Goal: Task Accomplishment & Management: Use online tool/utility

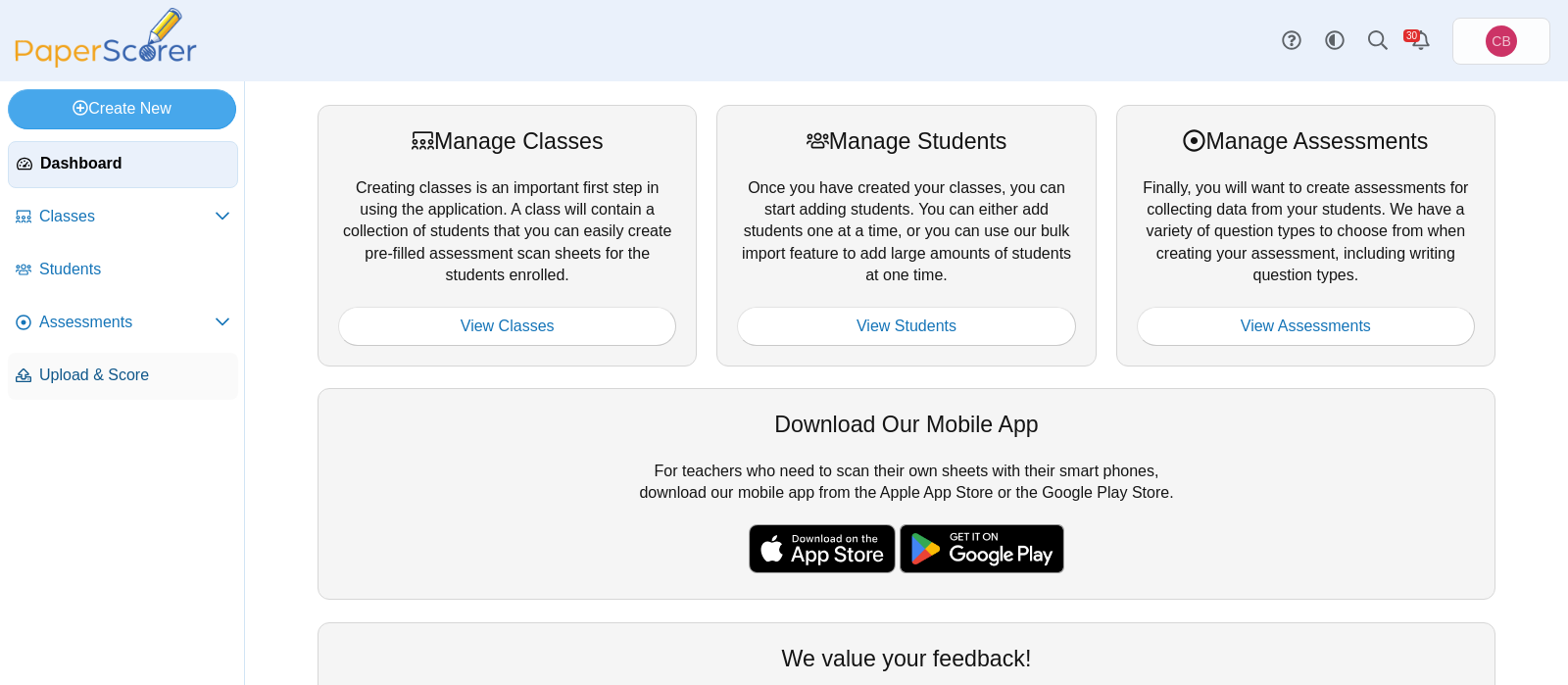
click at [91, 371] on span "Upload & Score" at bounding box center [135, 375] width 191 height 22
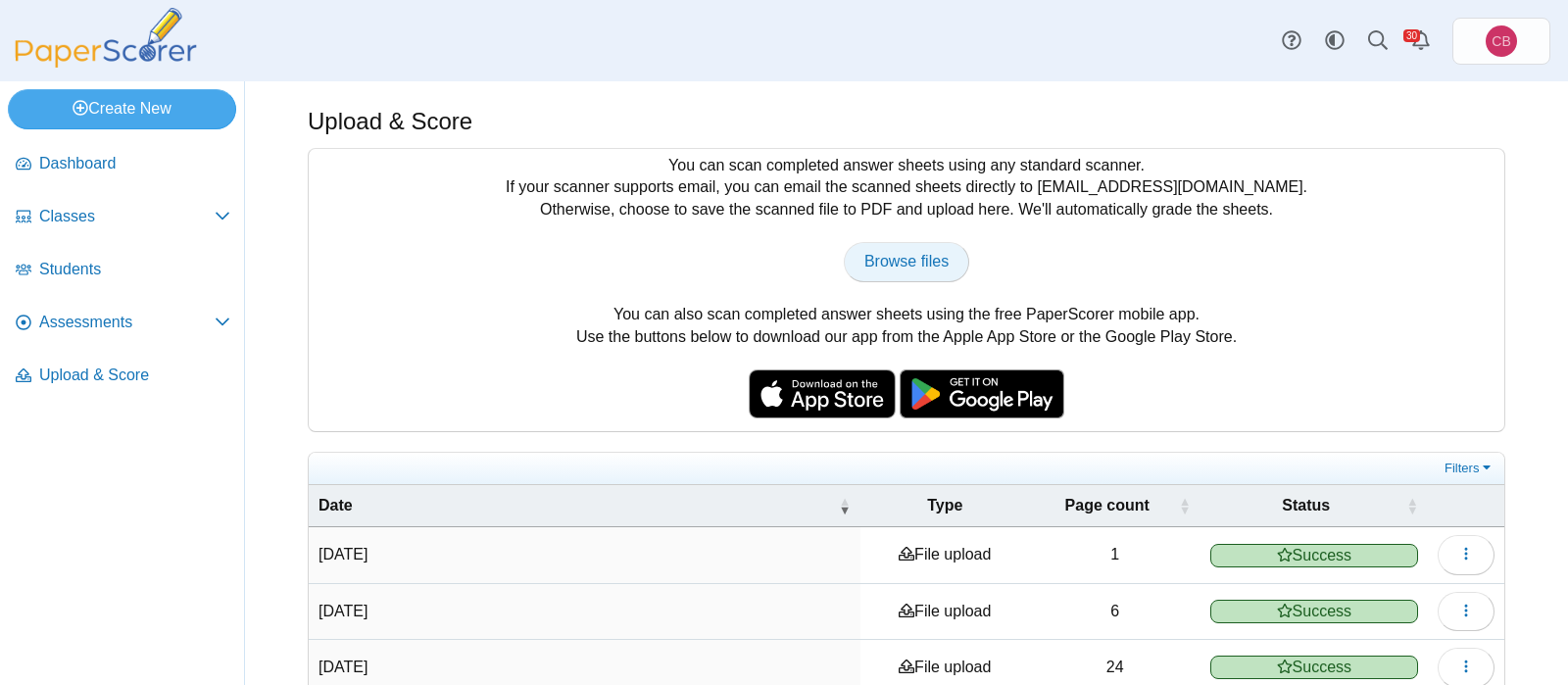
click at [916, 257] on span "Browse files" at bounding box center [907, 260] width 84 height 17
type input "**********"
click at [895, 263] on span "Browse files" at bounding box center [907, 260] width 84 height 17
type input "**********"
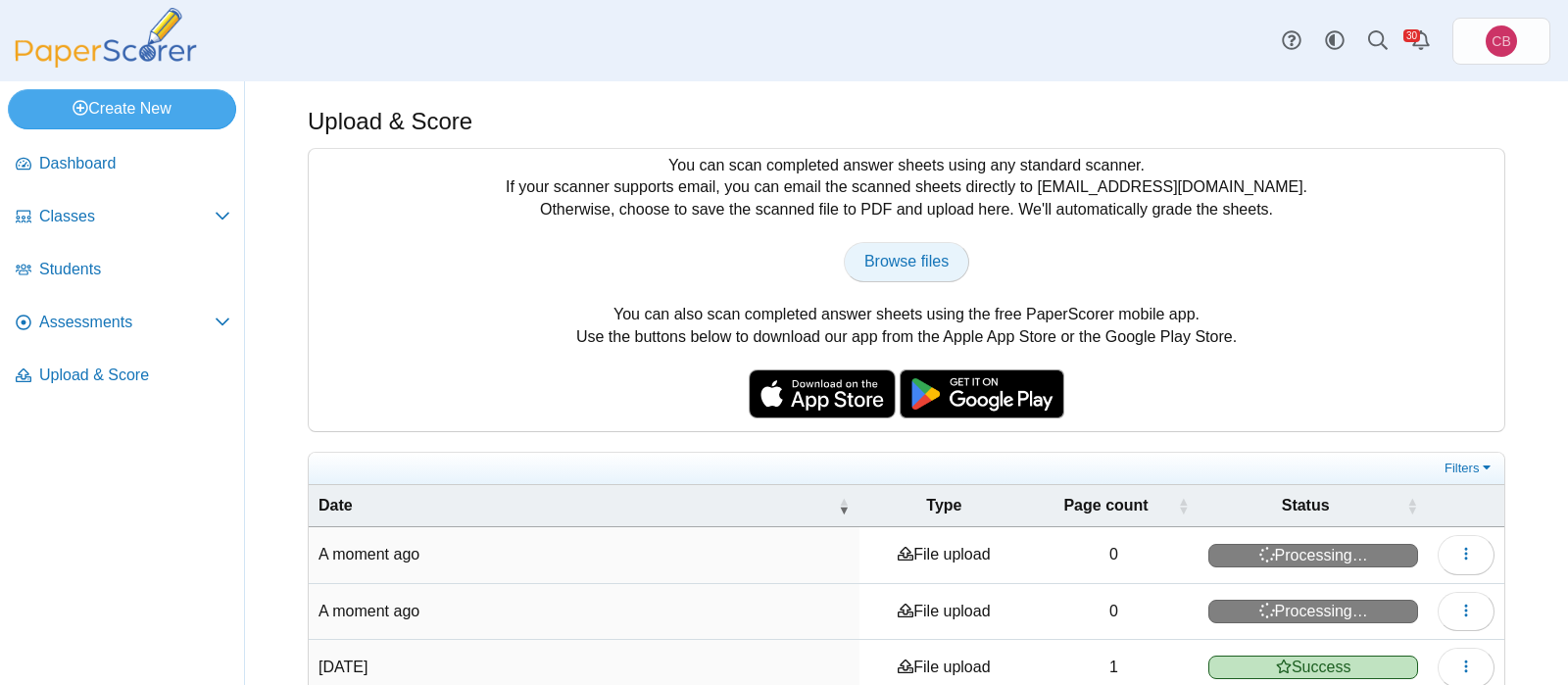
click at [903, 246] on link "Browse files" at bounding box center [907, 261] width 126 height 39
type input "**********"
click at [894, 261] on span "Browse files" at bounding box center [907, 260] width 84 height 17
type input "**********"
click at [904, 257] on span "Browse files" at bounding box center [907, 260] width 84 height 17
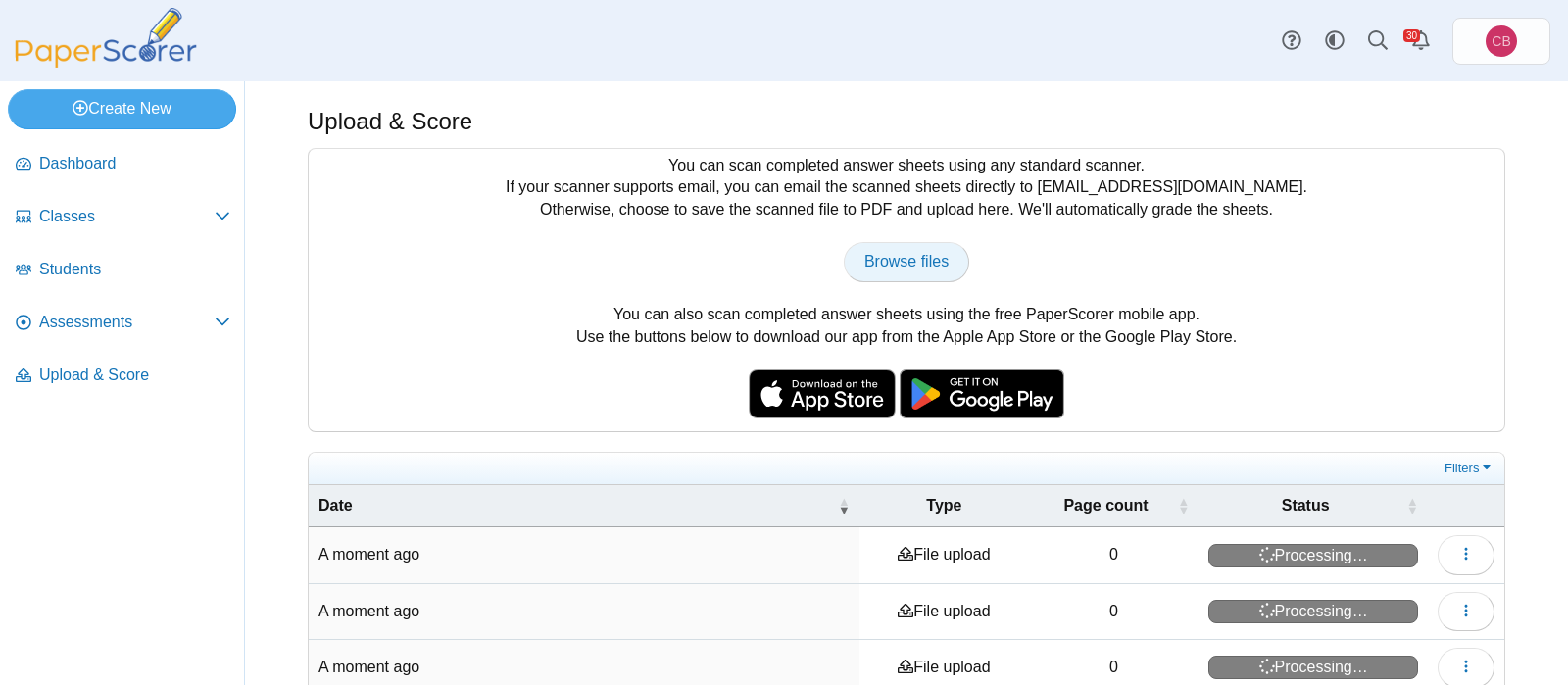
type input "**********"
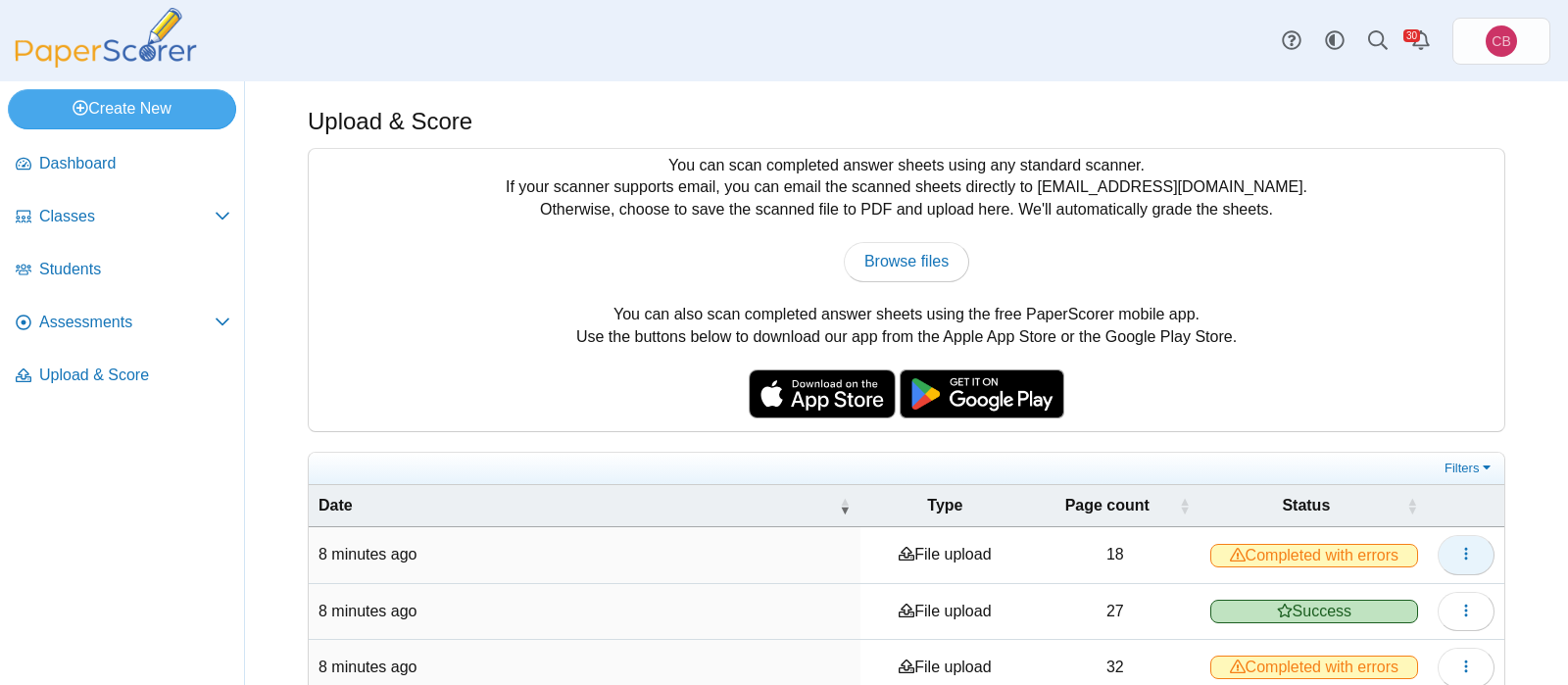
click at [1460, 554] on icon "button" at bounding box center [1466, 553] width 16 height 16
click at [1237, 548] on use at bounding box center [1237, 553] width 16 height 14
click at [1237, 551] on icon at bounding box center [1237, 554] width 16 height 16
click at [1108, 553] on td "18" at bounding box center [1115, 554] width 171 height 56
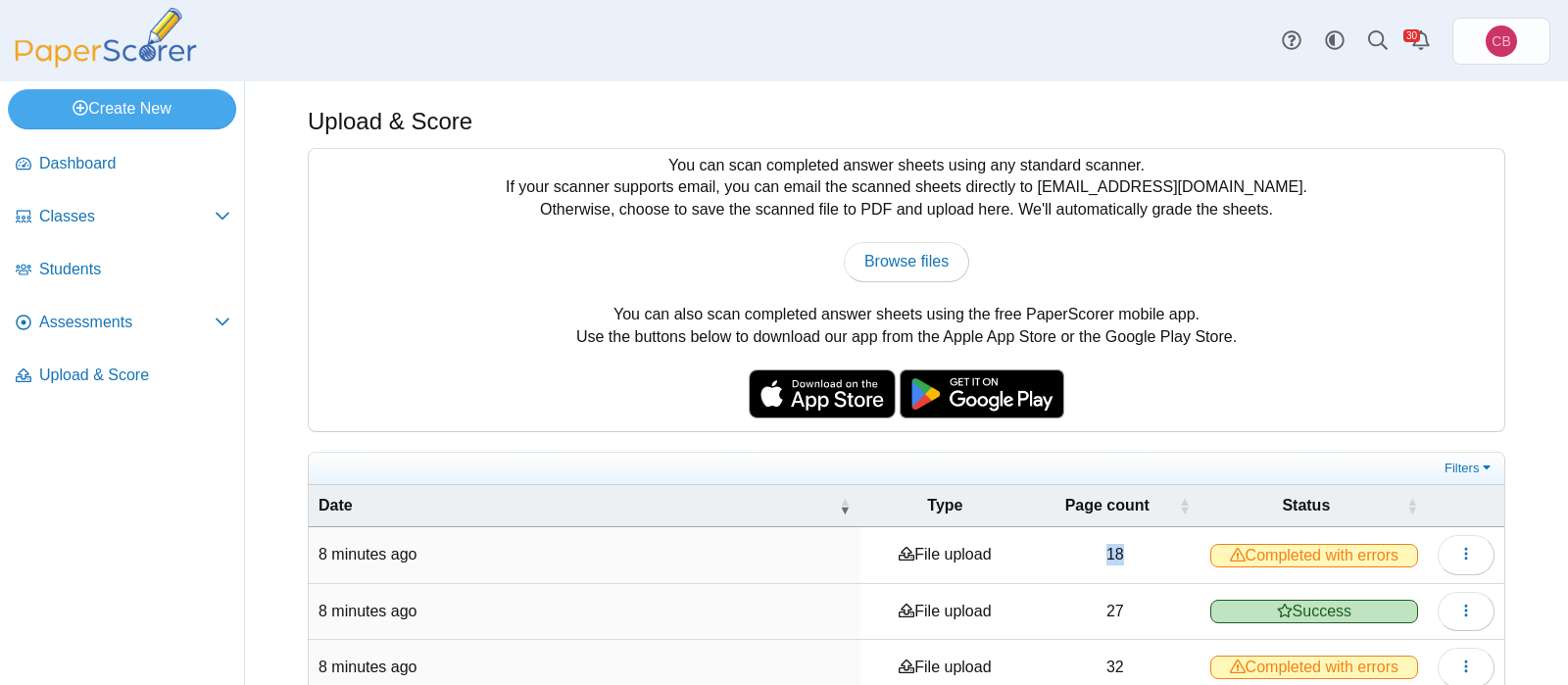
click at [1108, 553] on td "18" at bounding box center [1115, 554] width 171 height 56
click at [963, 560] on td "File upload" at bounding box center [945, 554] width 170 height 56
click at [1447, 561] on button "button" at bounding box center [1466, 554] width 57 height 39
click at [1419, 604] on link "View scanned pages" at bounding box center [1376, 596] width 235 height 29
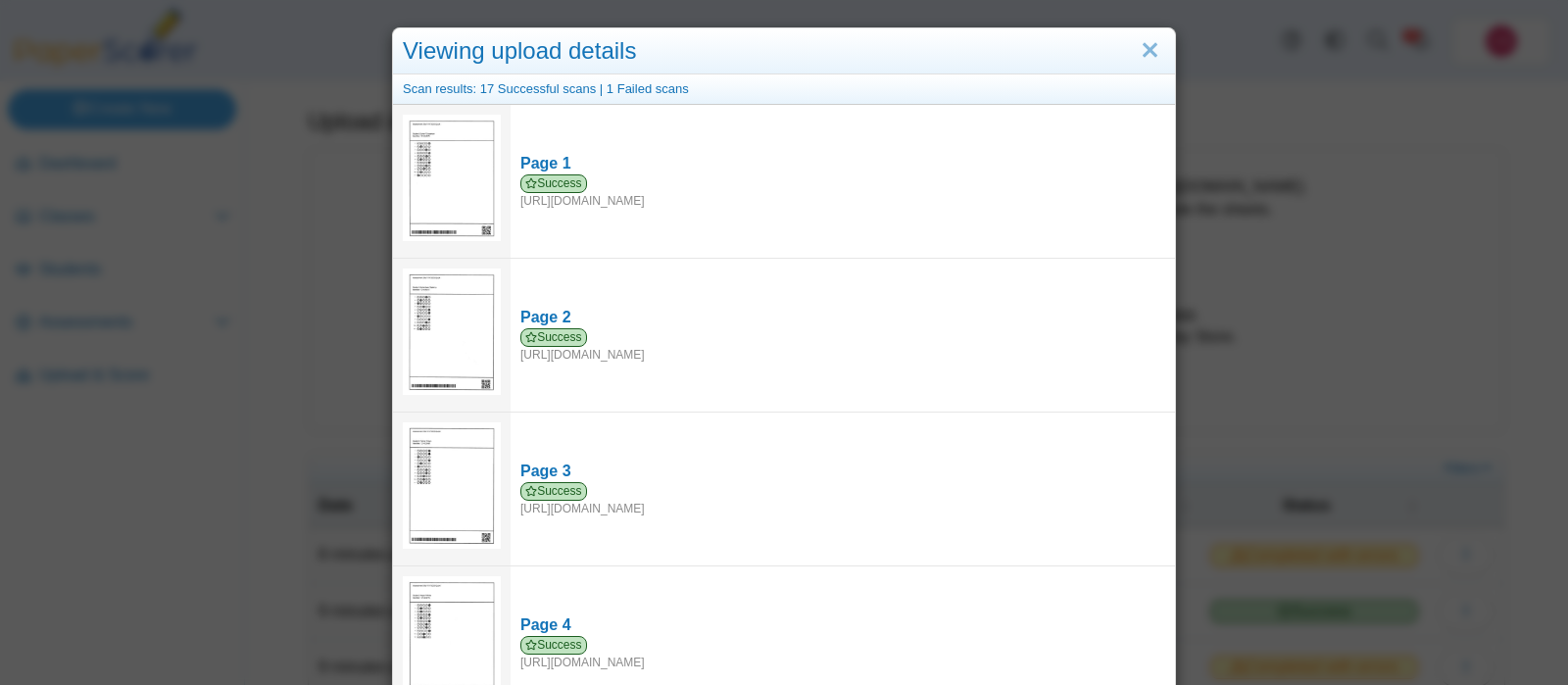
click at [1302, 410] on div "Viewing upload details Scan results: 17 Successful scans | 1 Failed scans Page …" at bounding box center [784, 342] width 1568 height 685
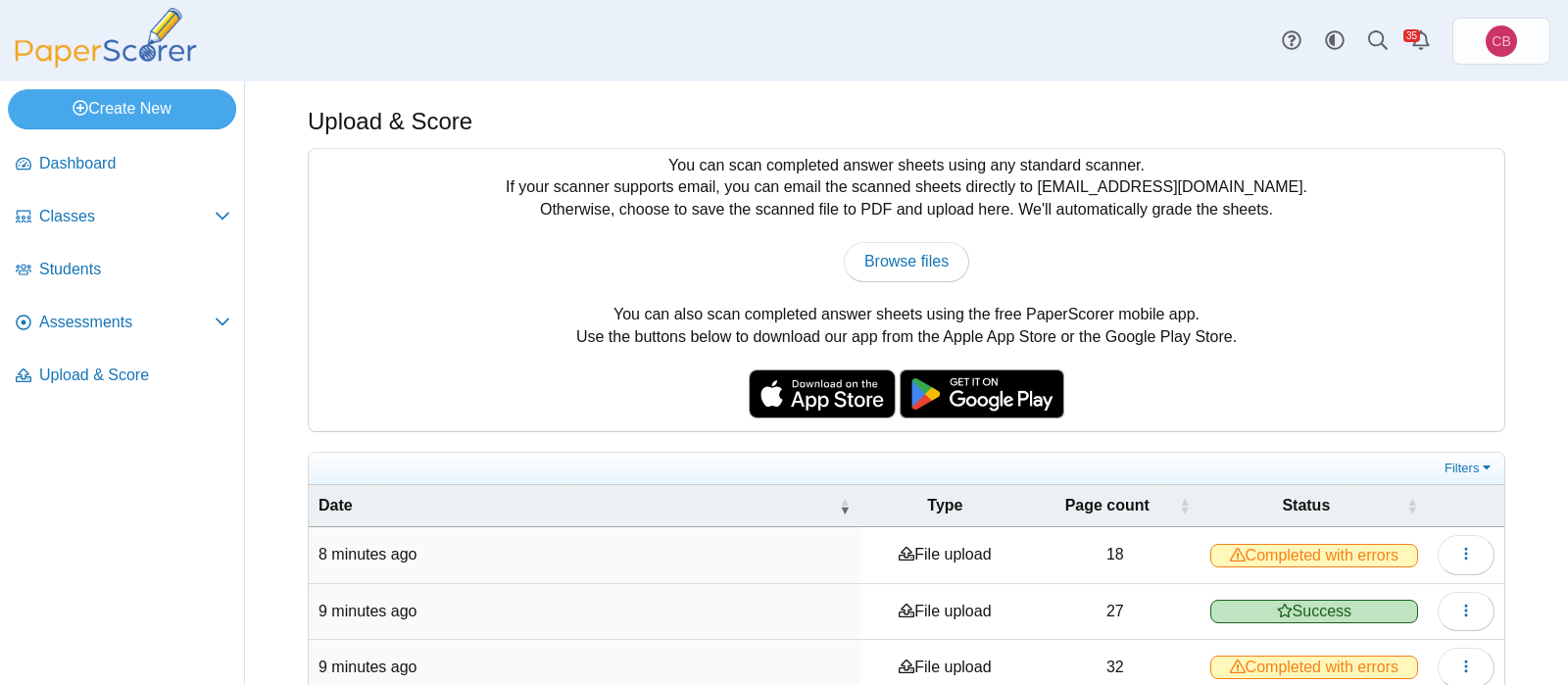
click at [1285, 543] on span "Completed with errors" at bounding box center [1314, 555] width 207 height 24
click at [1478, 556] on button "button" at bounding box center [1466, 554] width 57 height 39
click at [1407, 596] on link "View scanned pages" at bounding box center [1376, 596] width 235 height 29
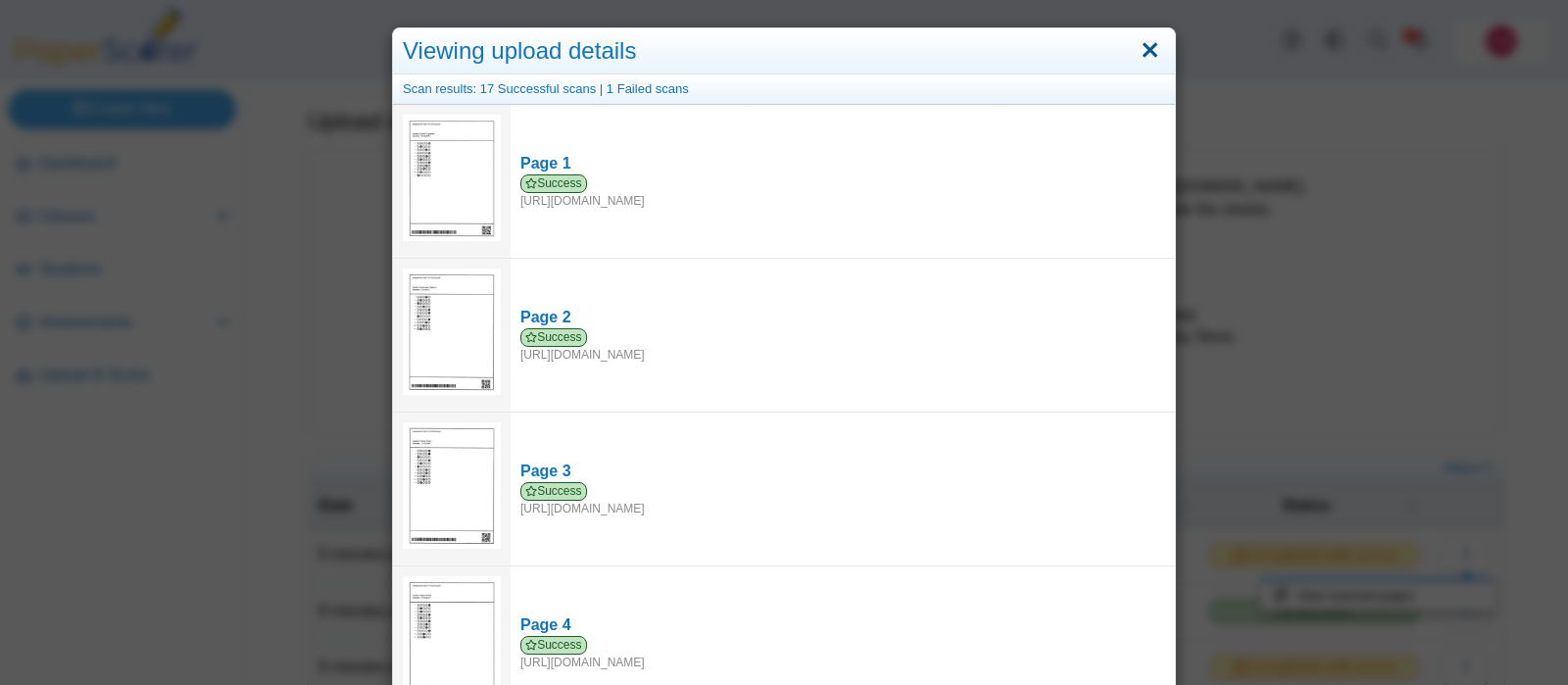
click at [1148, 55] on link "Close" at bounding box center [1149, 51] width 30 height 33
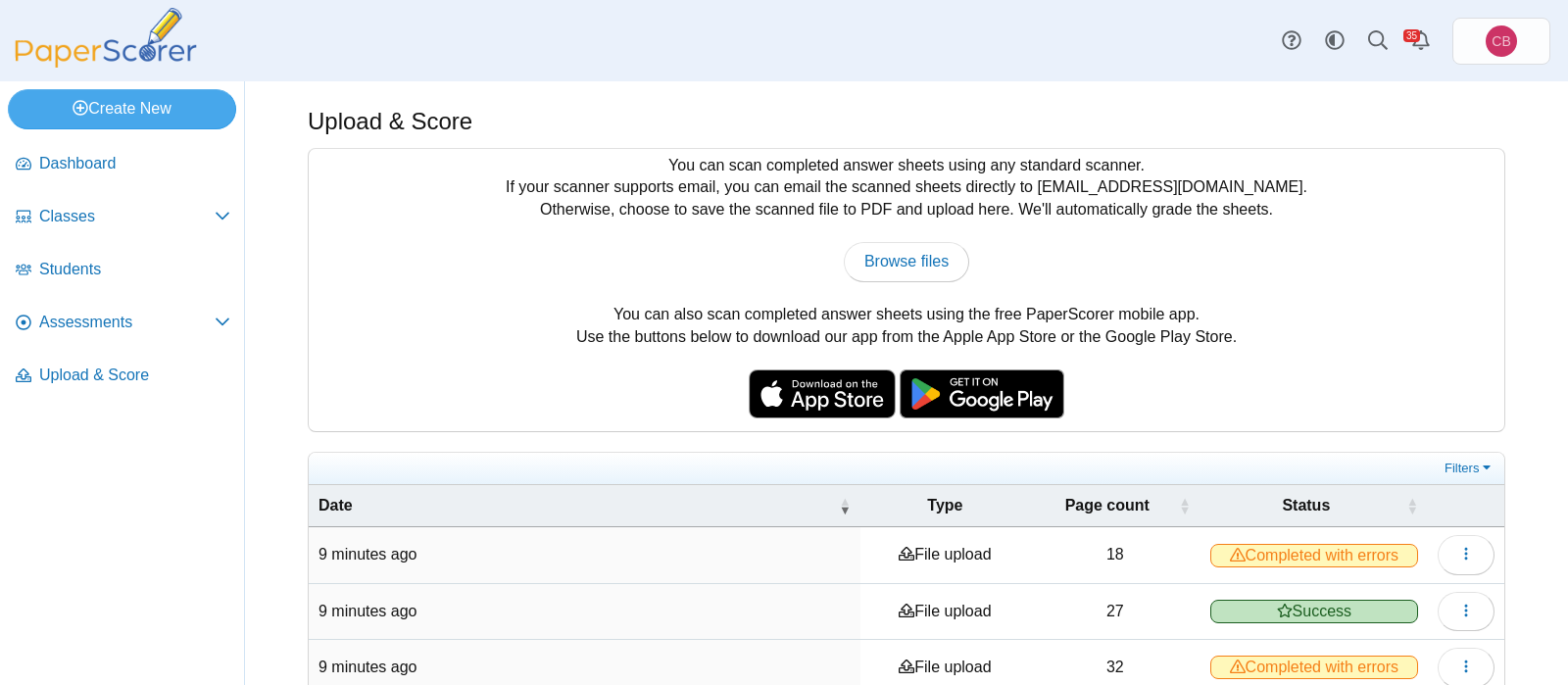
click at [1241, 664] on icon at bounding box center [1237, 666] width 16 height 16
click at [1460, 659] on icon "button" at bounding box center [1466, 666] width 16 height 16
click at [1428, 626] on link "View scanned pages" at bounding box center [1376, 622] width 235 height 29
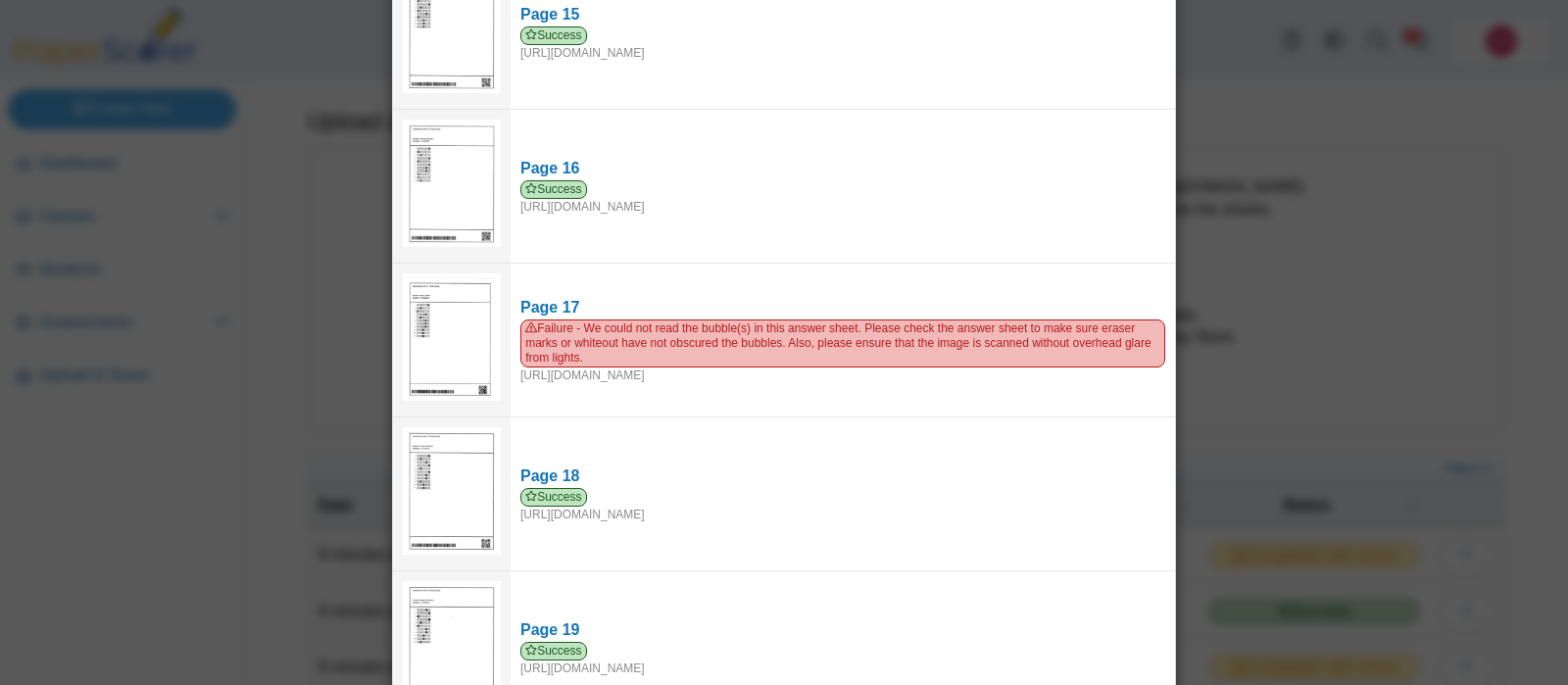
scroll to position [2230, 0]
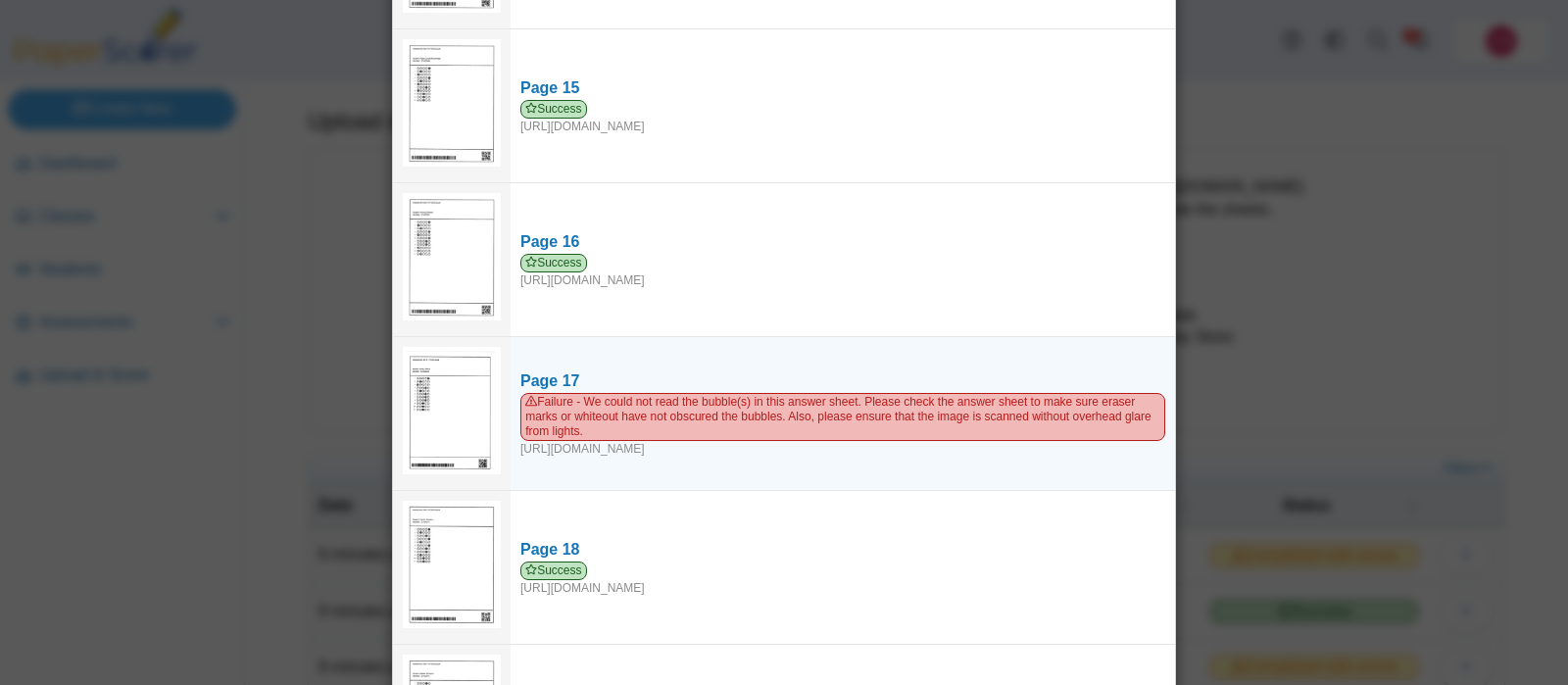
click at [457, 373] on img at bounding box center [452, 410] width 98 height 127
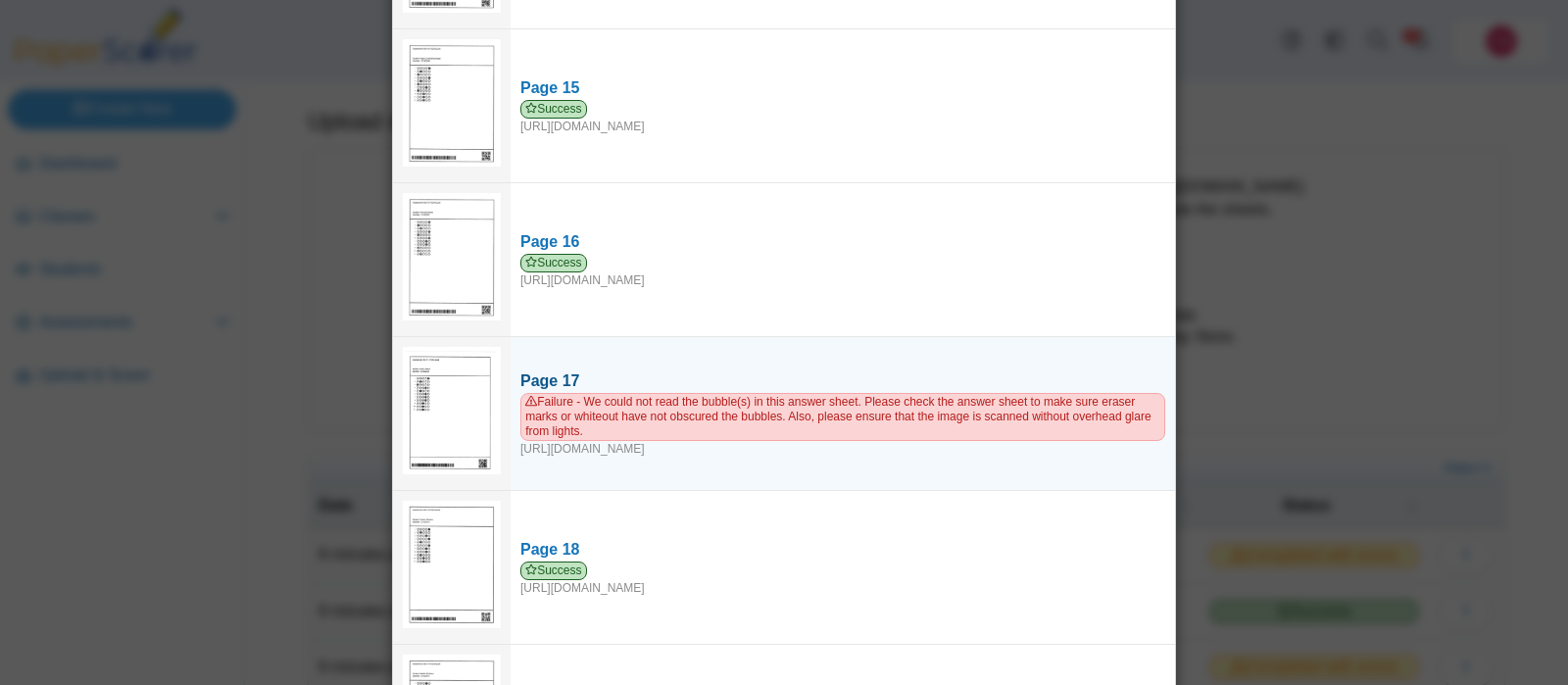
click at [610, 393] on span "Failure - We could not read the bubble(s) in this answer sheet. Please check th…" at bounding box center [843, 417] width 644 height 48
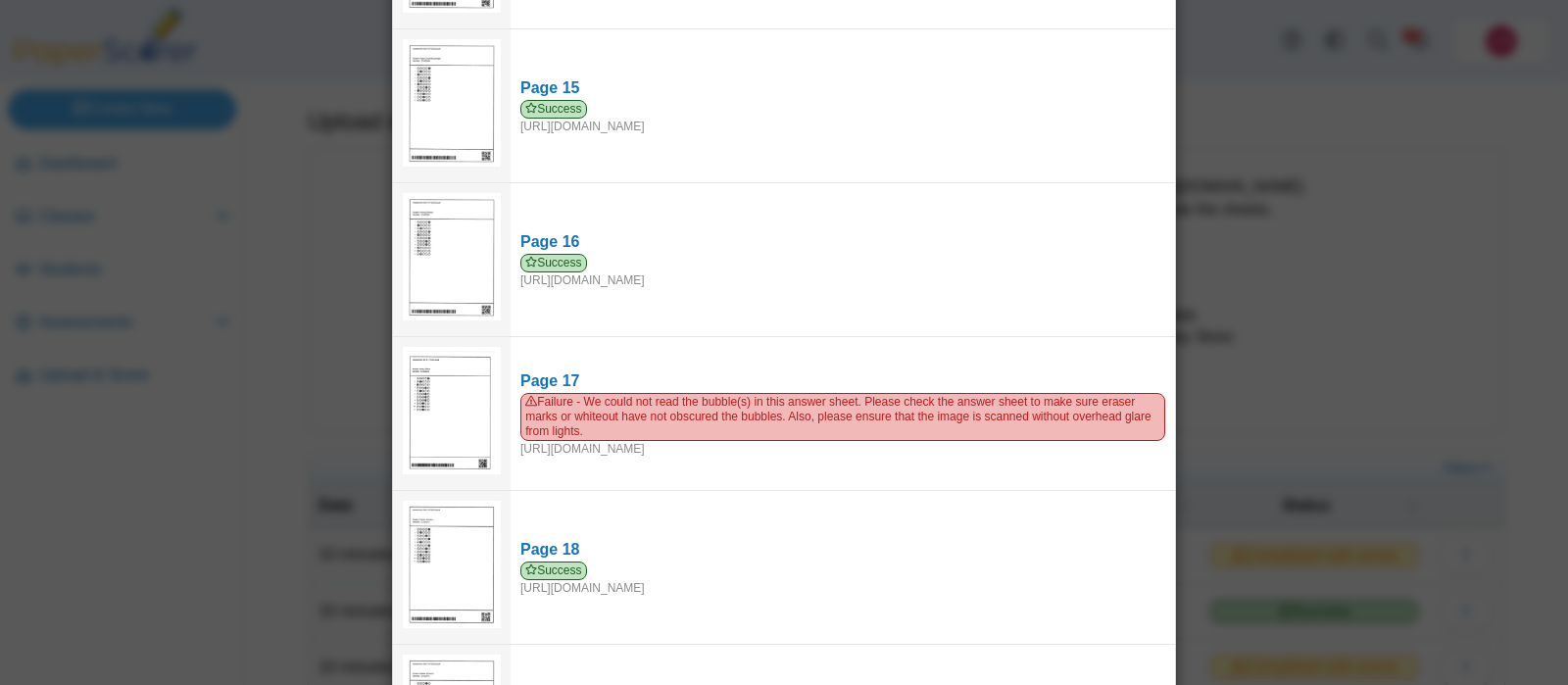
click at [1507, 356] on div "Viewing upload details Scan results: 31 Successful scans | 1 Failed scans Page …" at bounding box center [784, 342] width 1568 height 685
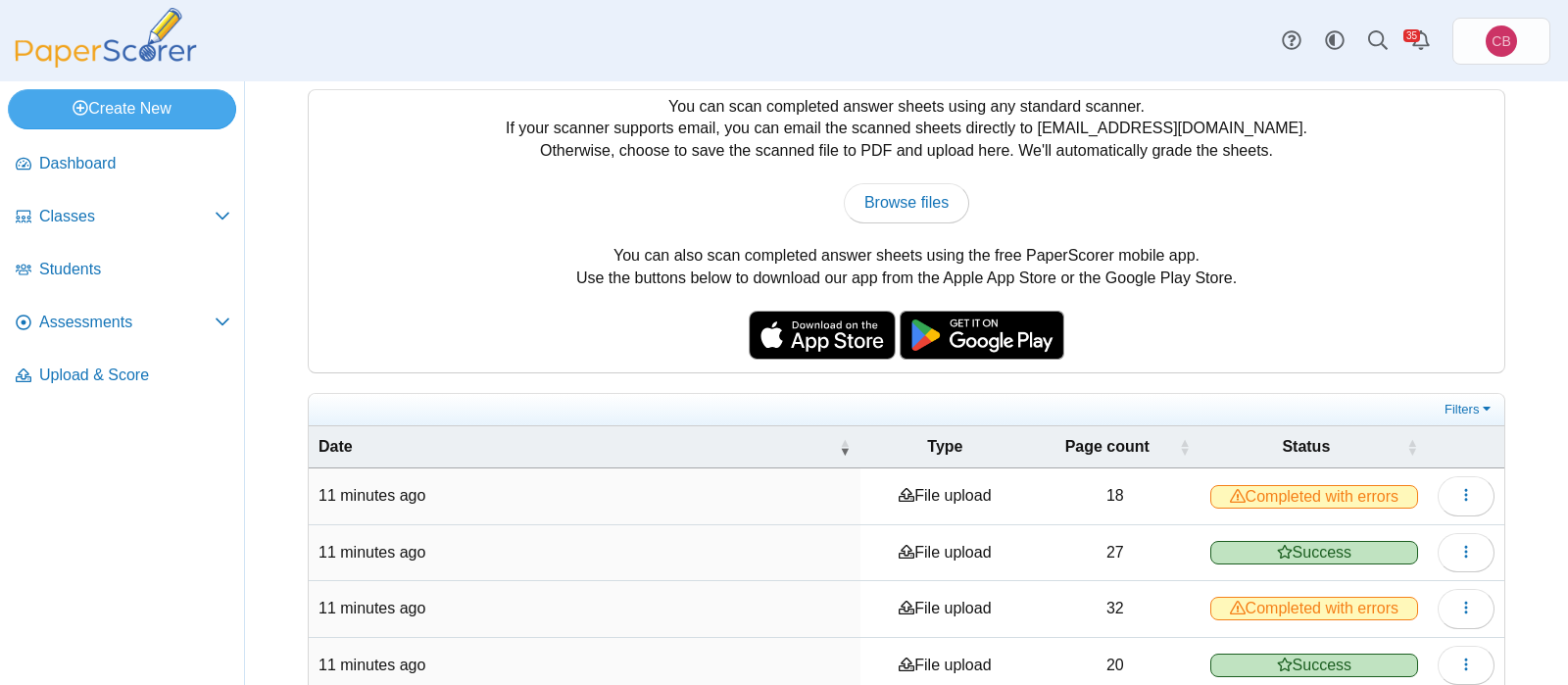
scroll to position [0, 0]
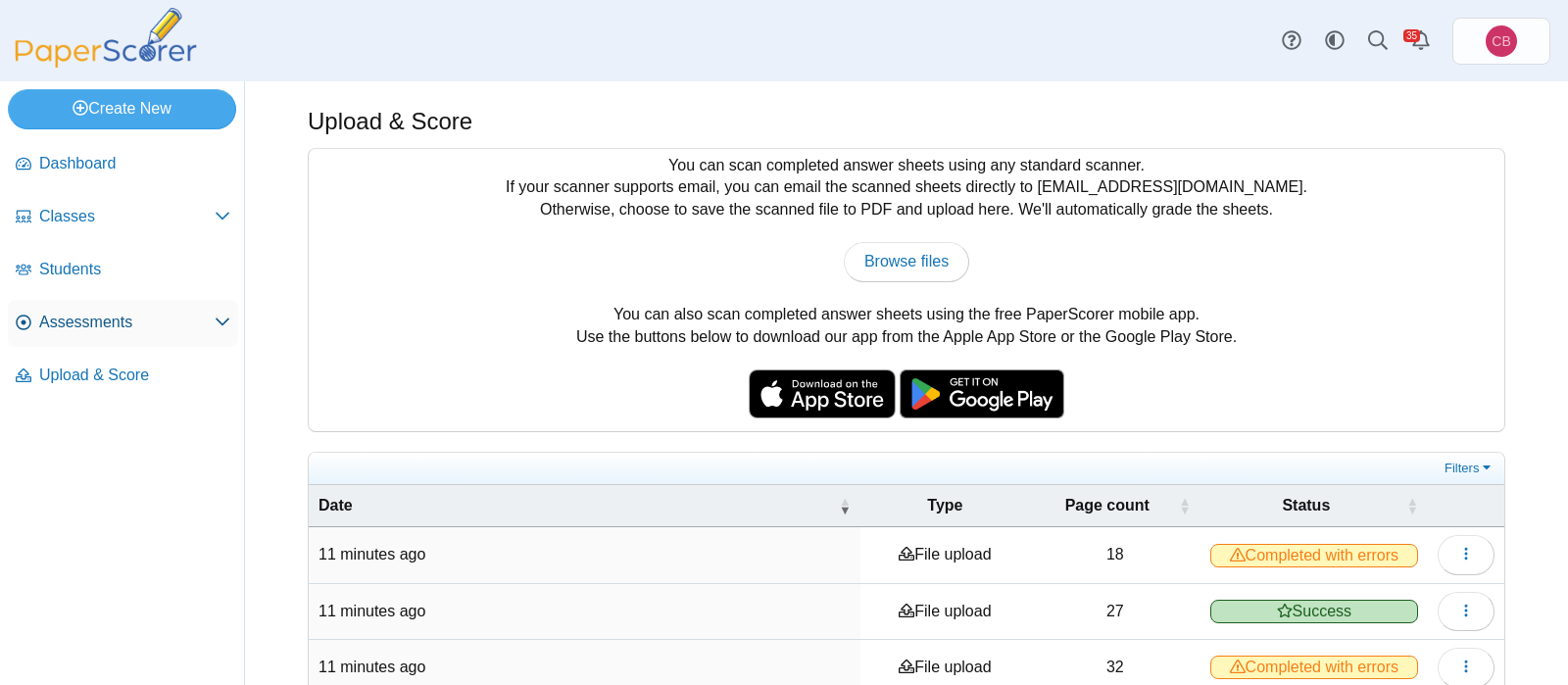
click at [90, 309] on link "Assessments" at bounding box center [123, 323] width 230 height 47
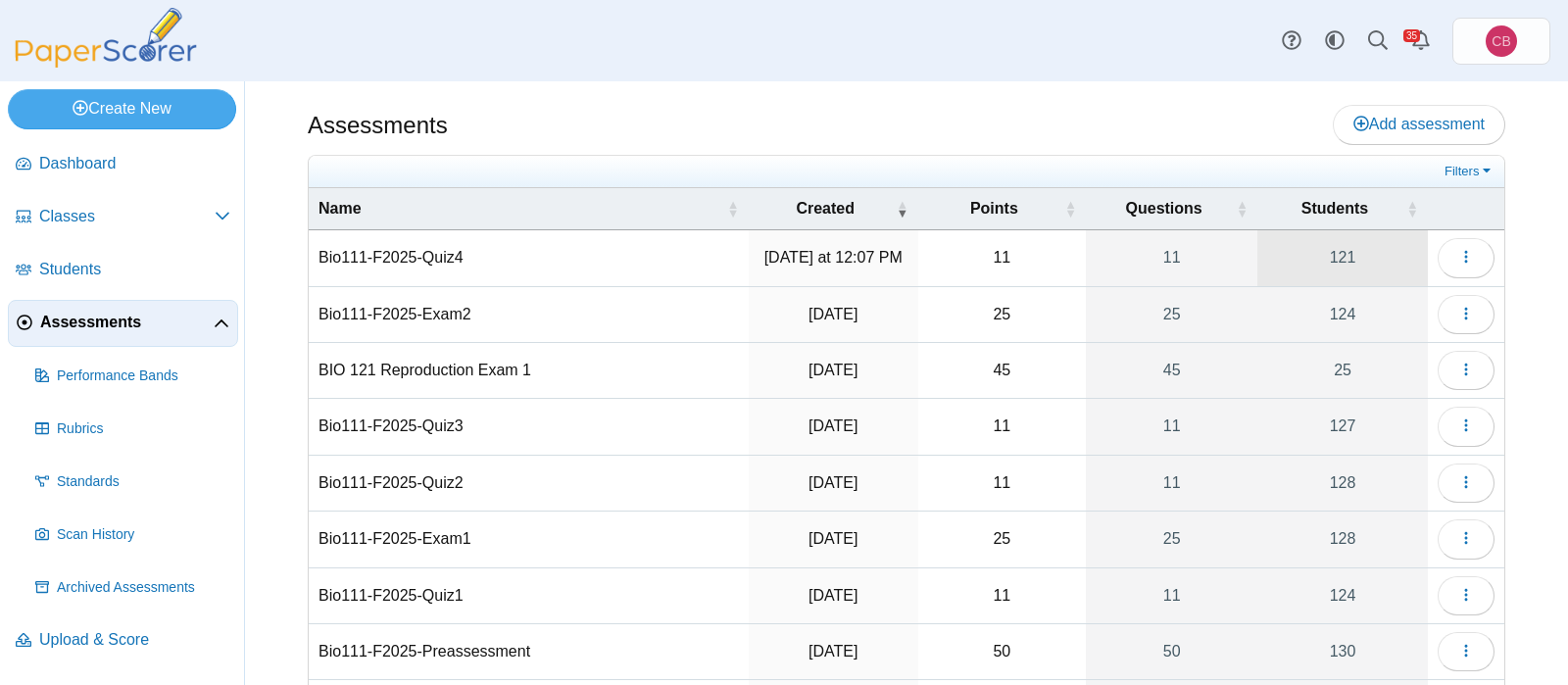
click at [1359, 259] on link "121" at bounding box center [1342, 257] width 171 height 55
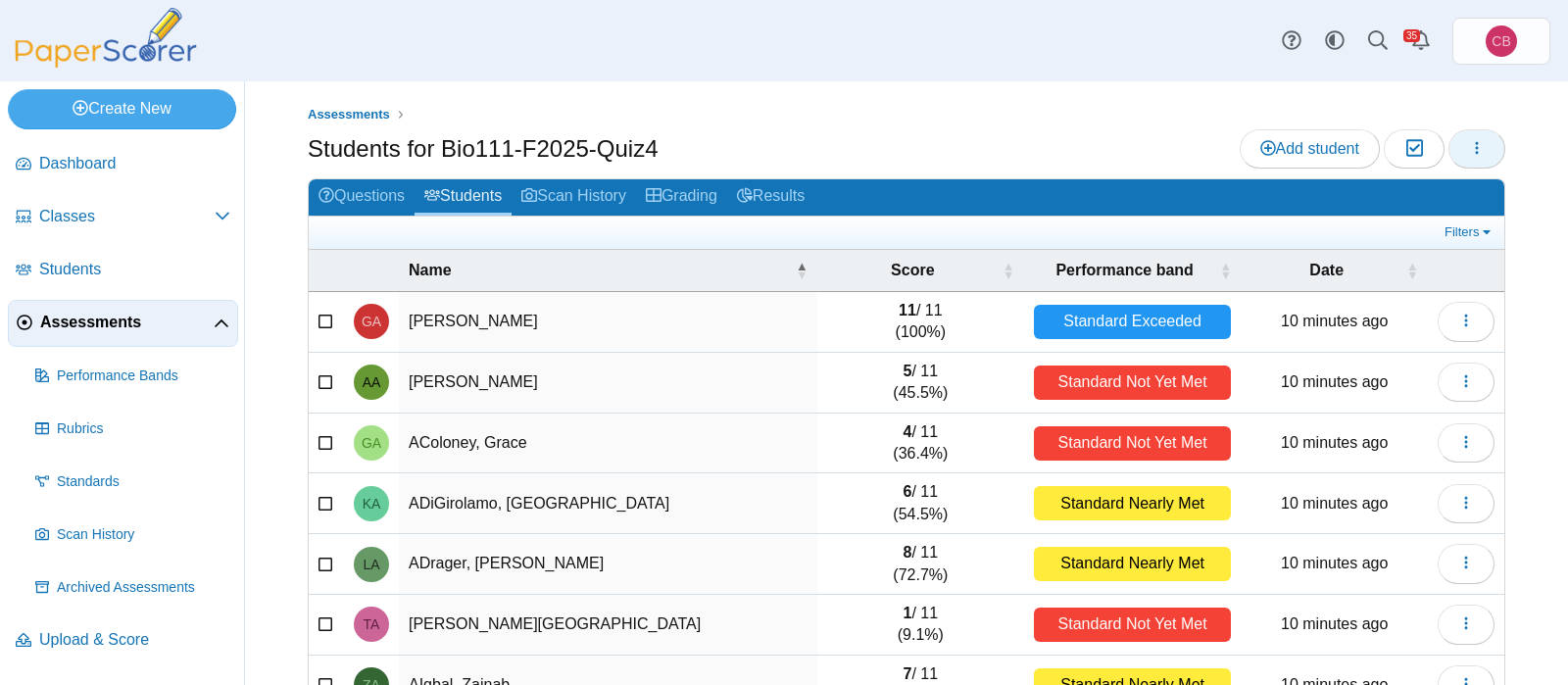
click at [1481, 157] on span "button" at bounding box center [1477, 148] width 16 height 17
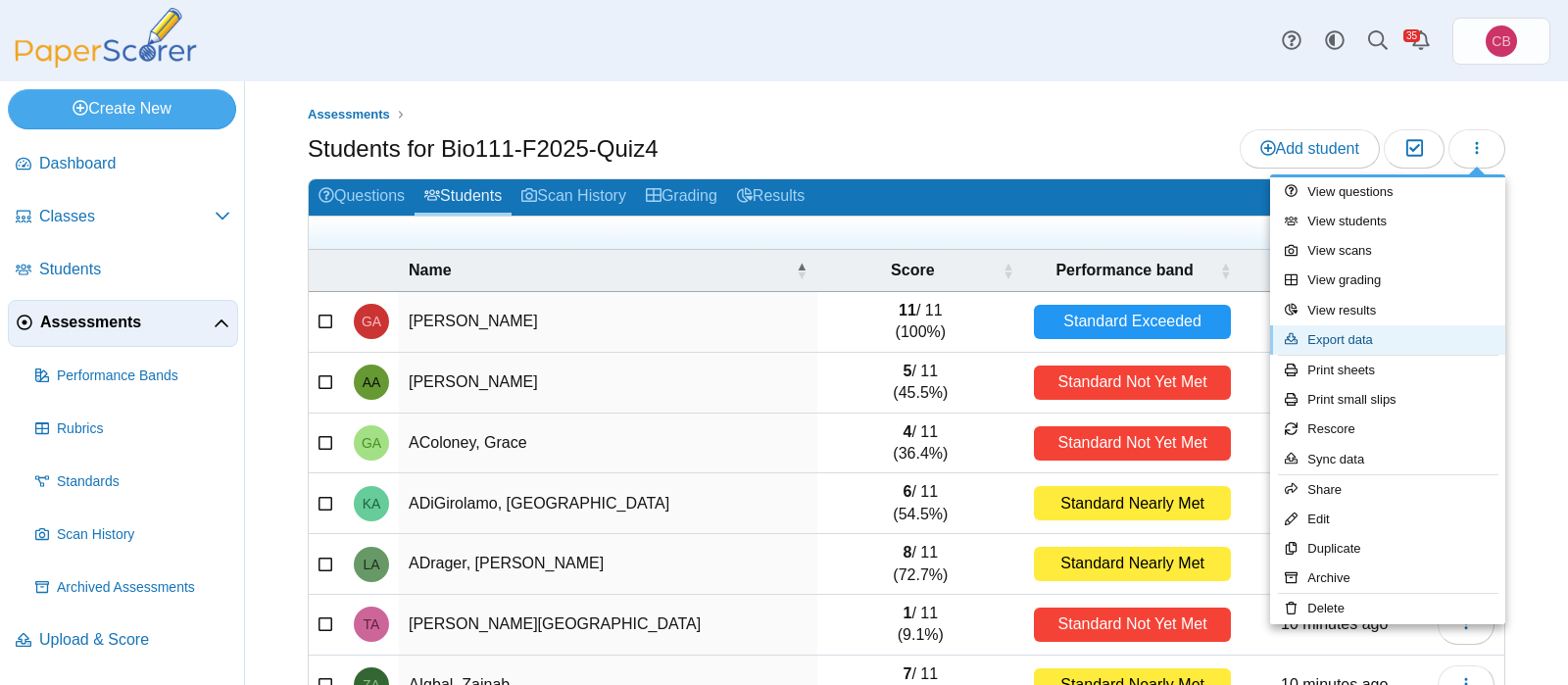
click at [1355, 341] on link "Export data" at bounding box center [1386, 340] width 235 height 29
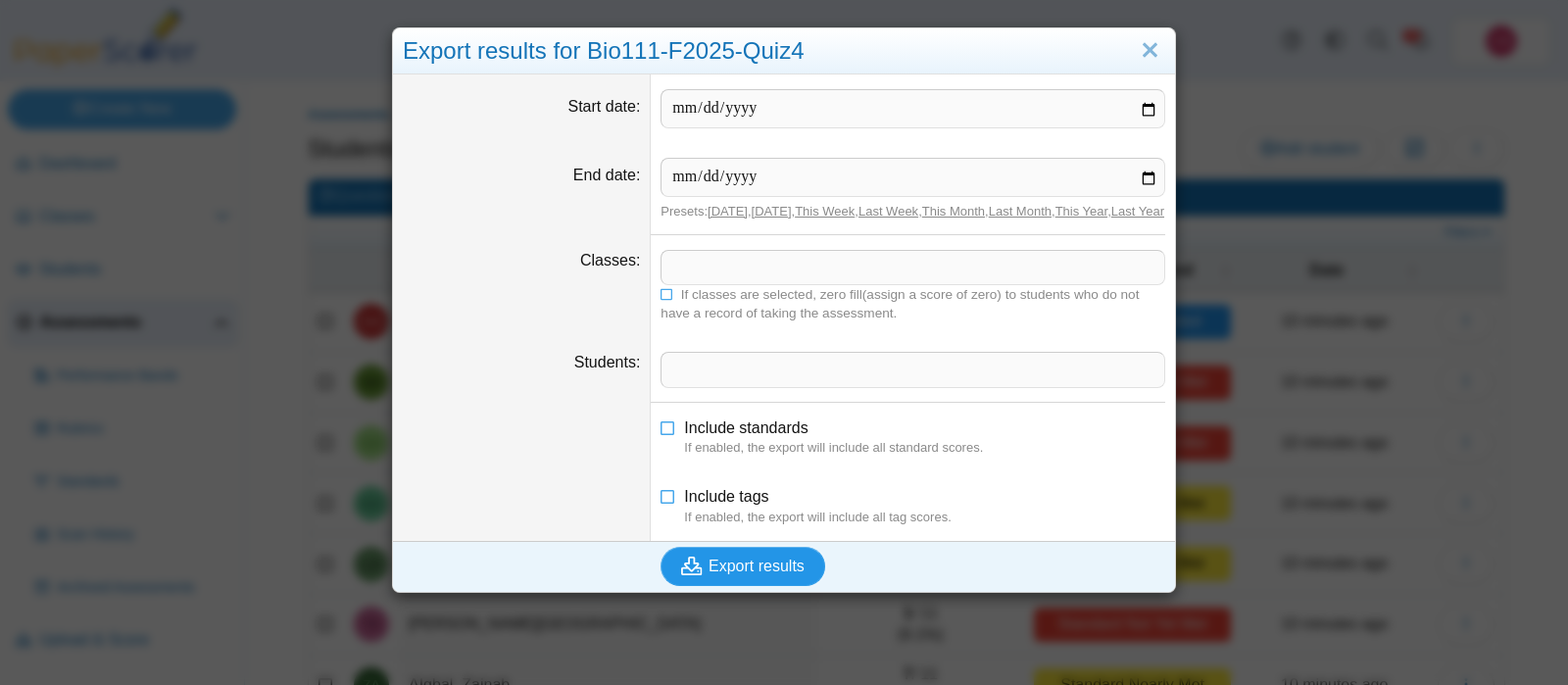
click at [802, 574] on button "Export results" at bounding box center [743, 566] width 165 height 39
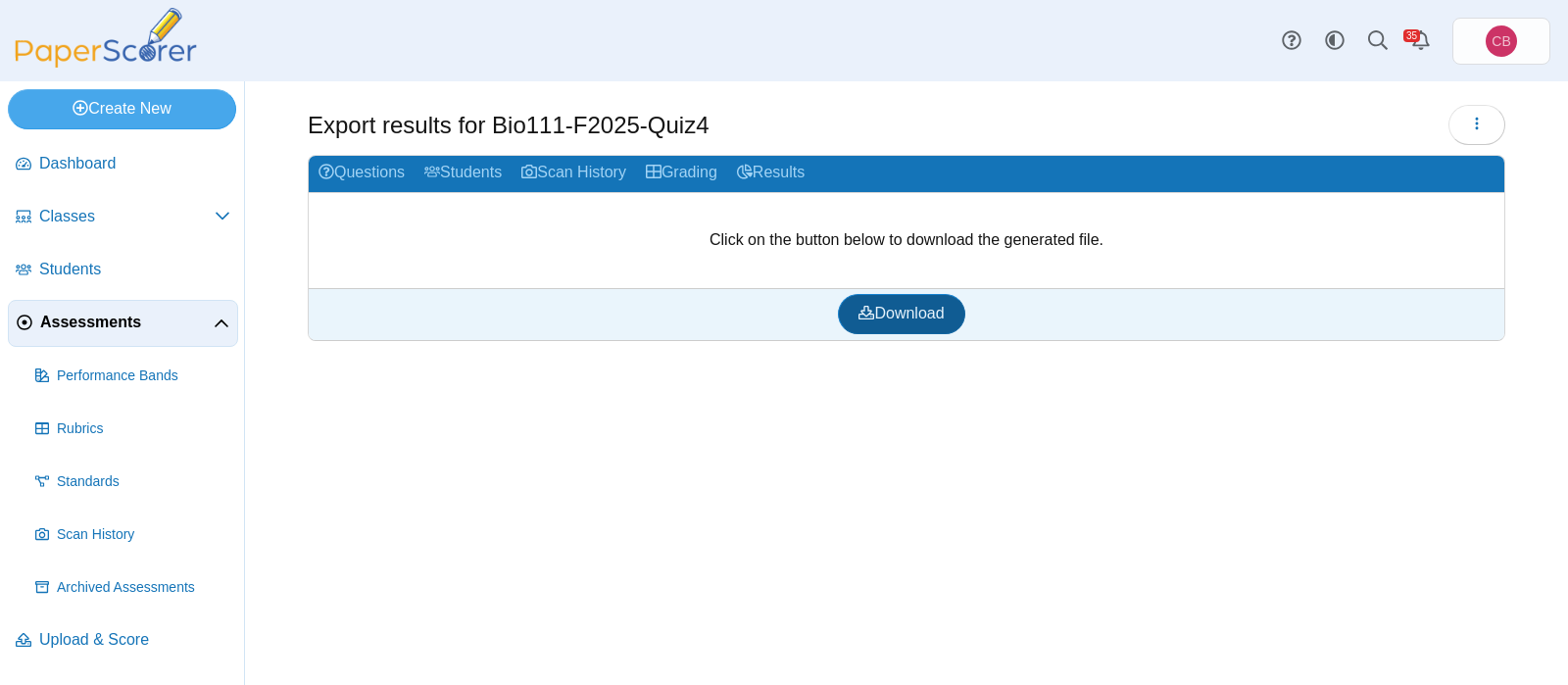
click at [901, 315] on span "Download" at bounding box center [901, 313] width 85 height 17
click at [1062, 421] on div "Export results for Bio111-F2025-Quiz4 Loading…" at bounding box center [906, 383] width 1322 height 603
click at [111, 316] on span "Assessments" at bounding box center [127, 322] width 174 height 22
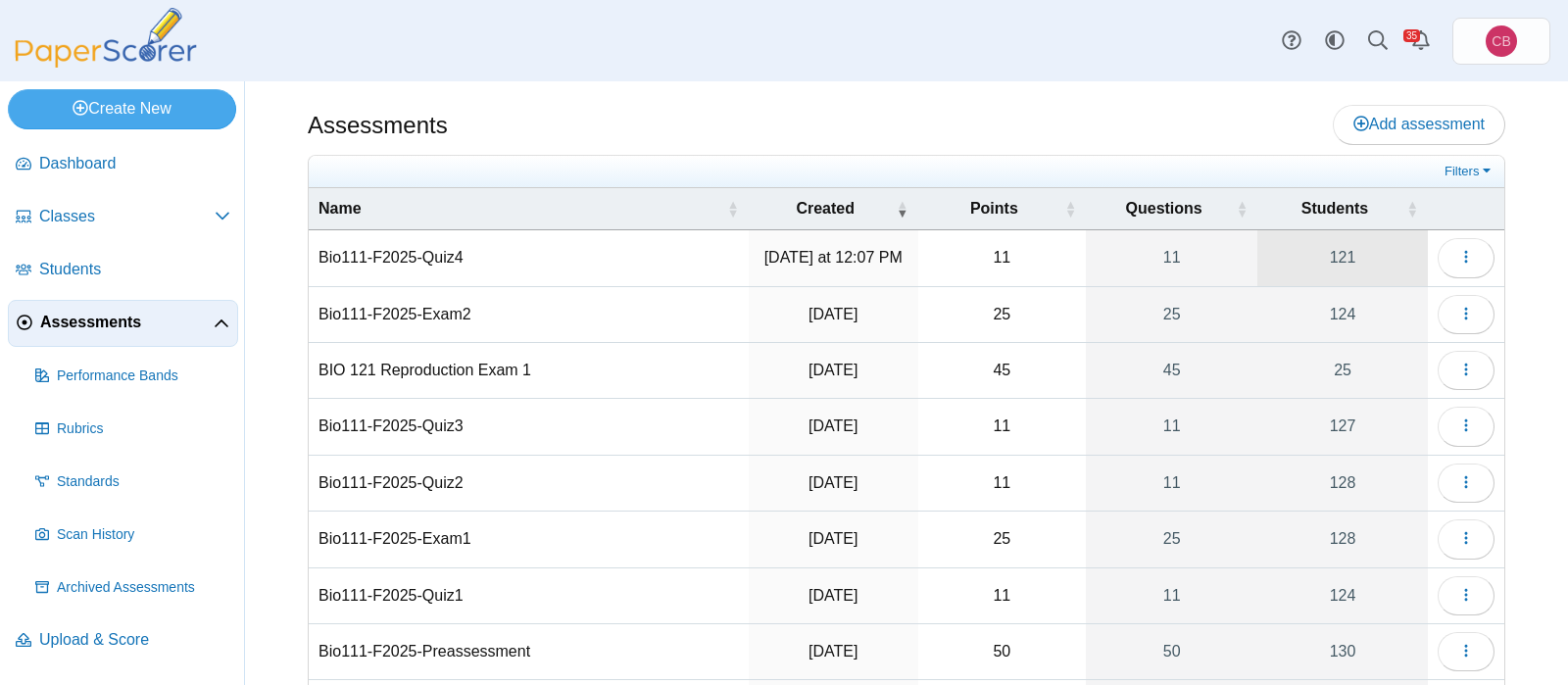
click at [1344, 268] on link "121" at bounding box center [1342, 257] width 171 height 55
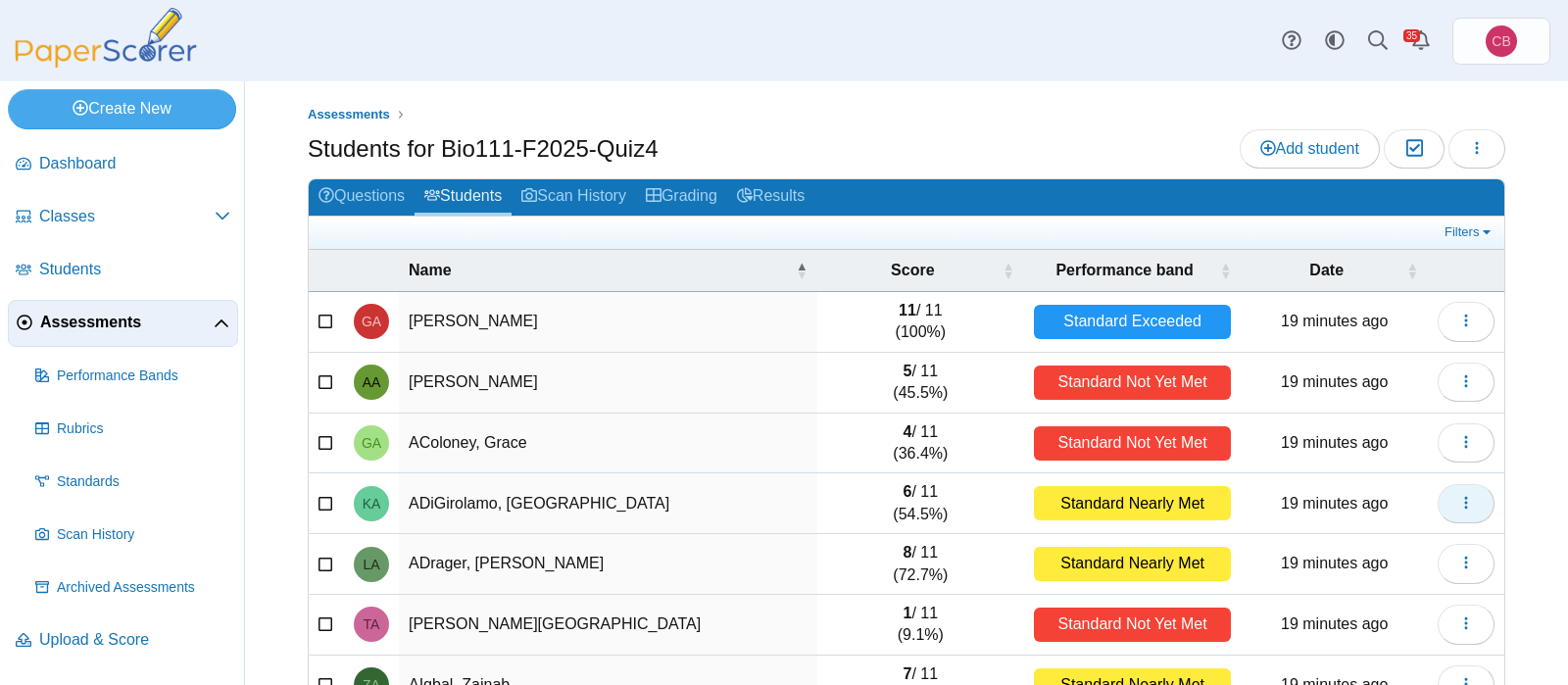
click at [1475, 499] on button "button" at bounding box center [1466, 504] width 57 height 39
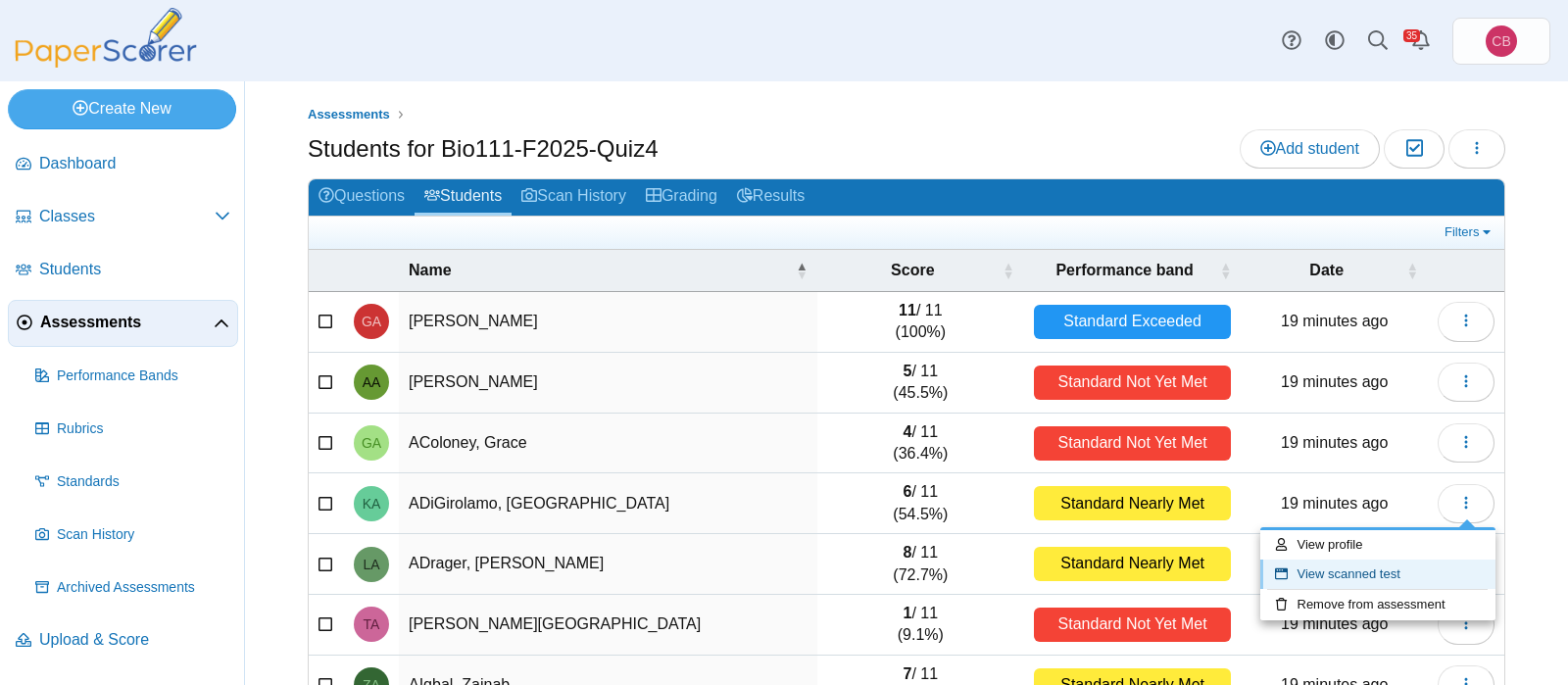
click at [1389, 583] on link "View scanned test" at bounding box center [1376, 574] width 235 height 29
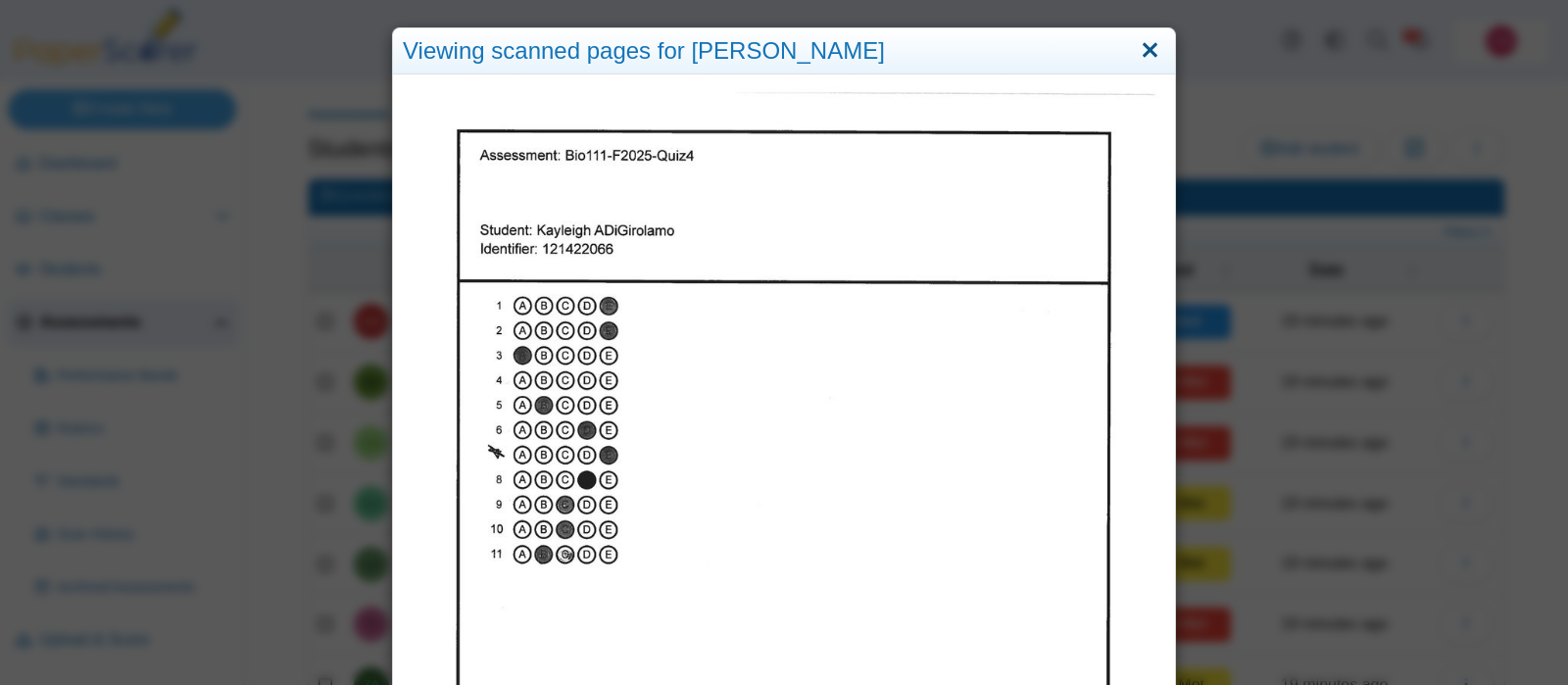
click at [1151, 46] on link "Close" at bounding box center [1149, 51] width 30 height 33
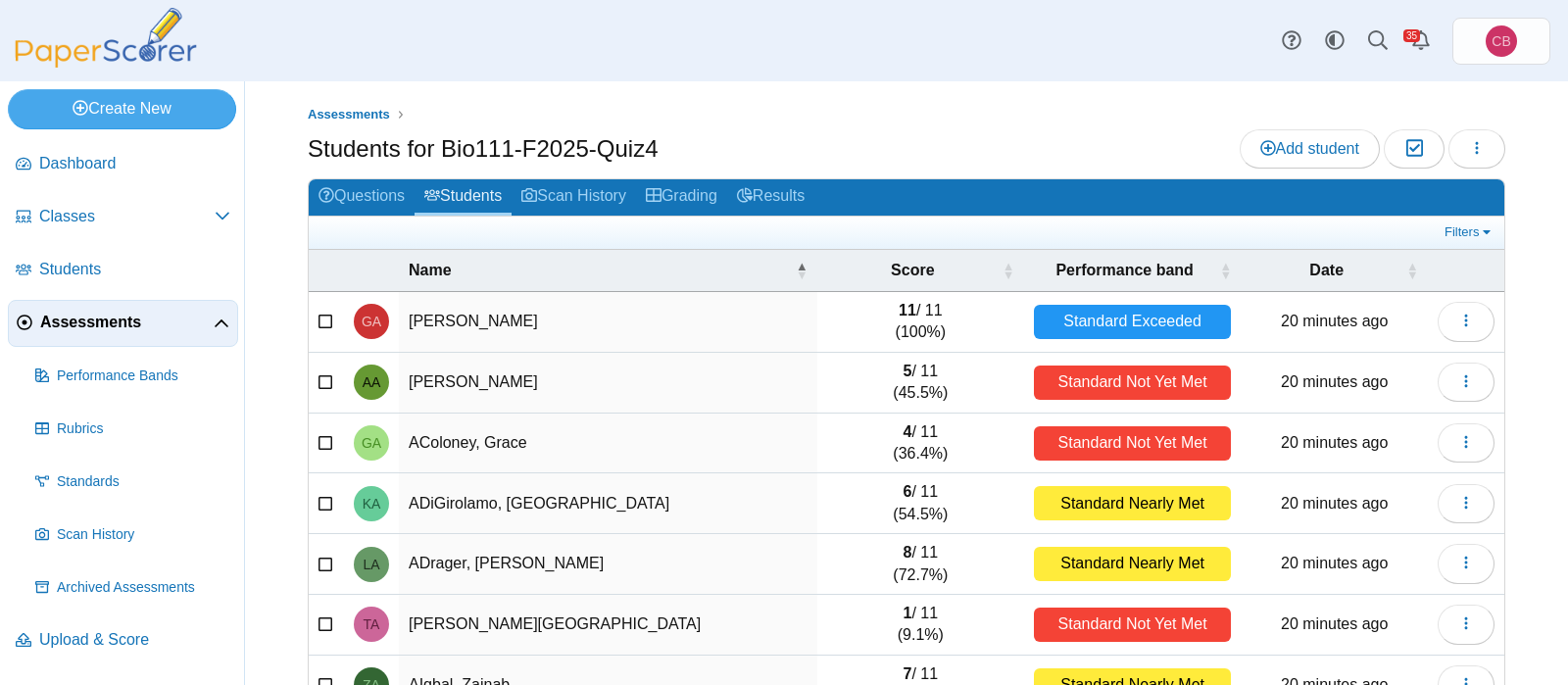
scroll to position [286, 0]
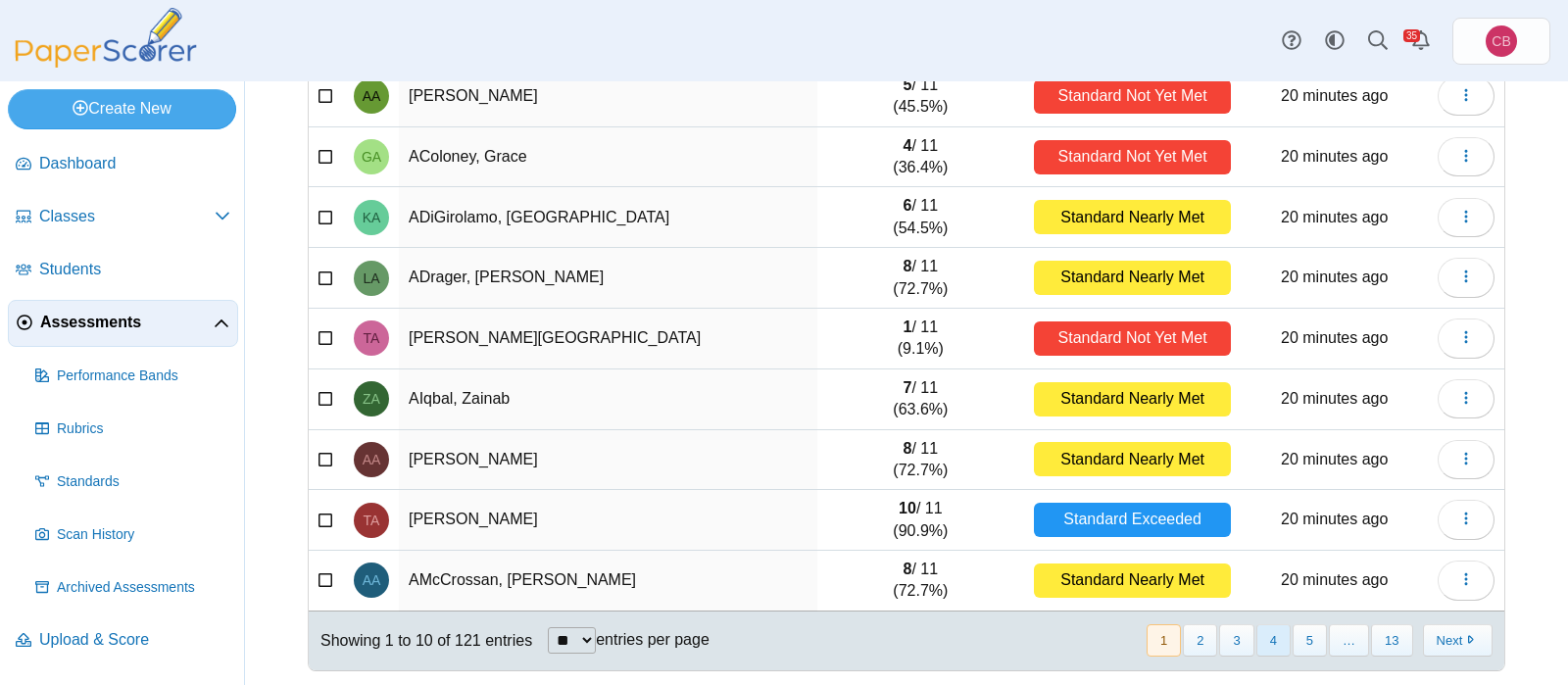
click at [1281, 639] on button "4" at bounding box center [1272, 640] width 34 height 32
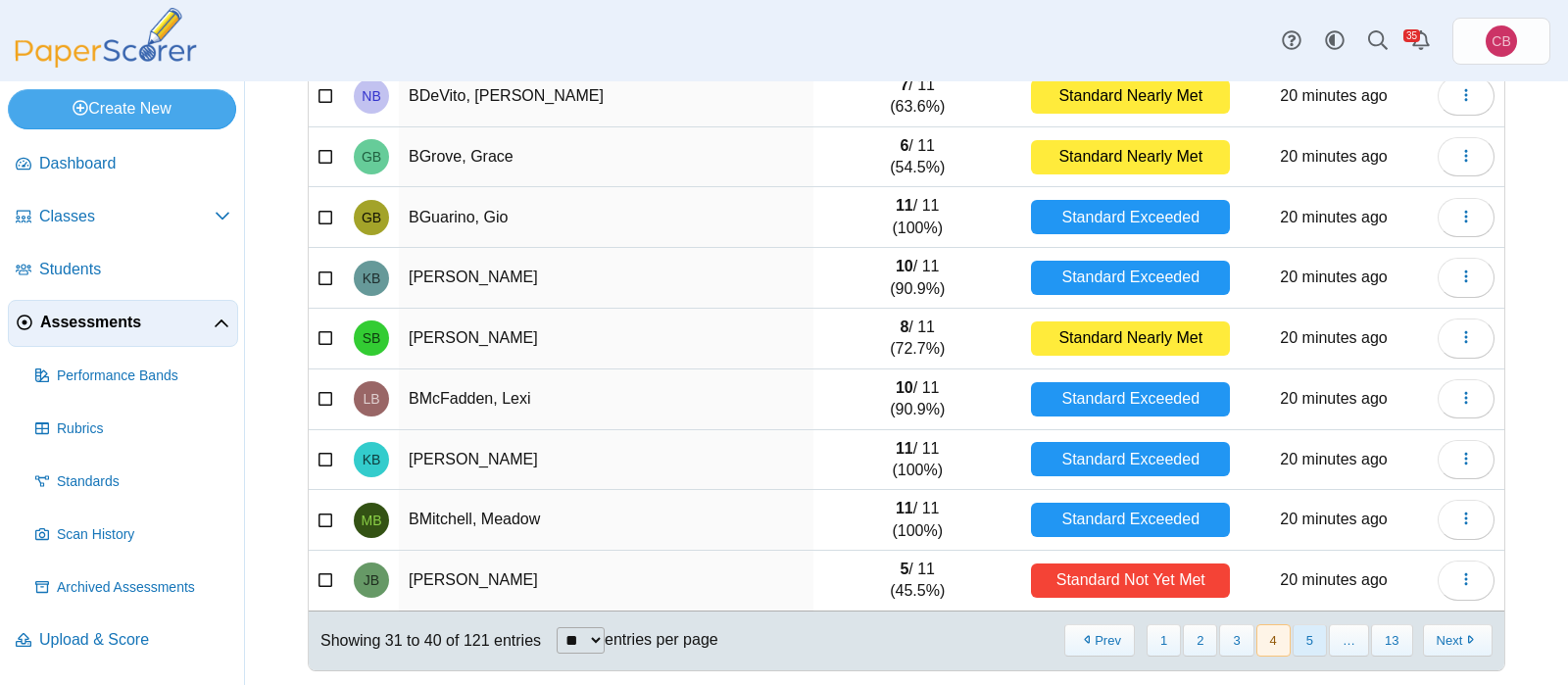
click at [1323, 639] on button "5" at bounding box center [1309, 640] width 34 height 32
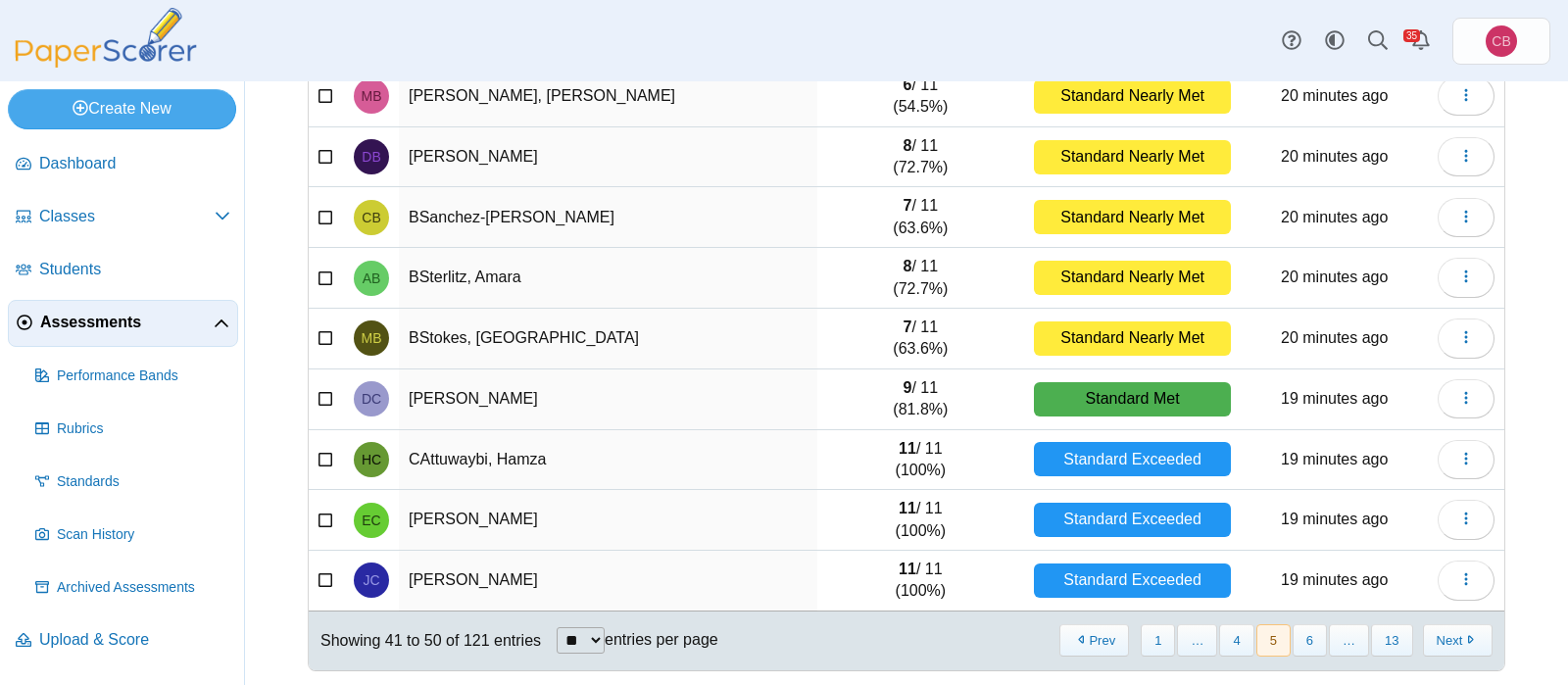
click at [1323, 639] on button "6" at bounding box center [1309, 640] width 34 height 32
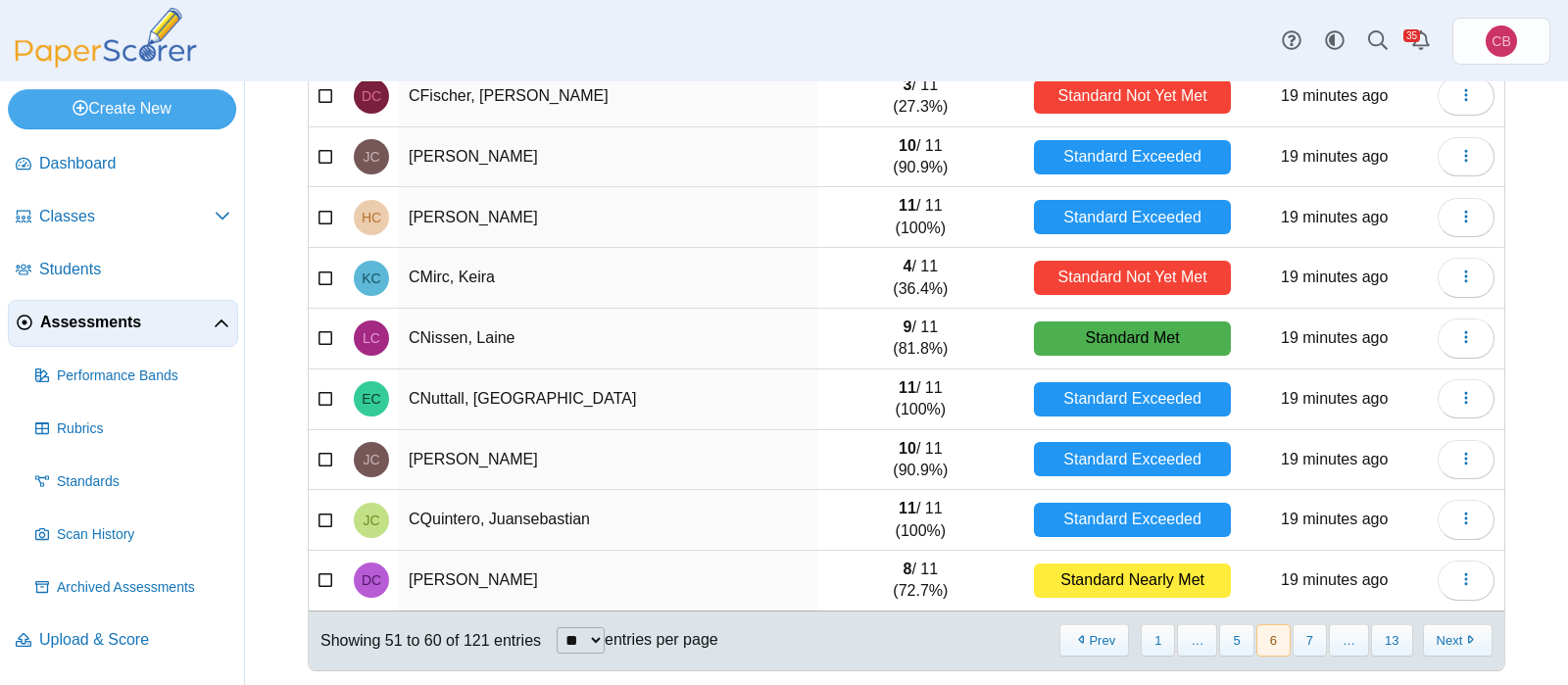
click at [1323, 639] on button "7" at bounding box center [1309, 640] width 34 height 32
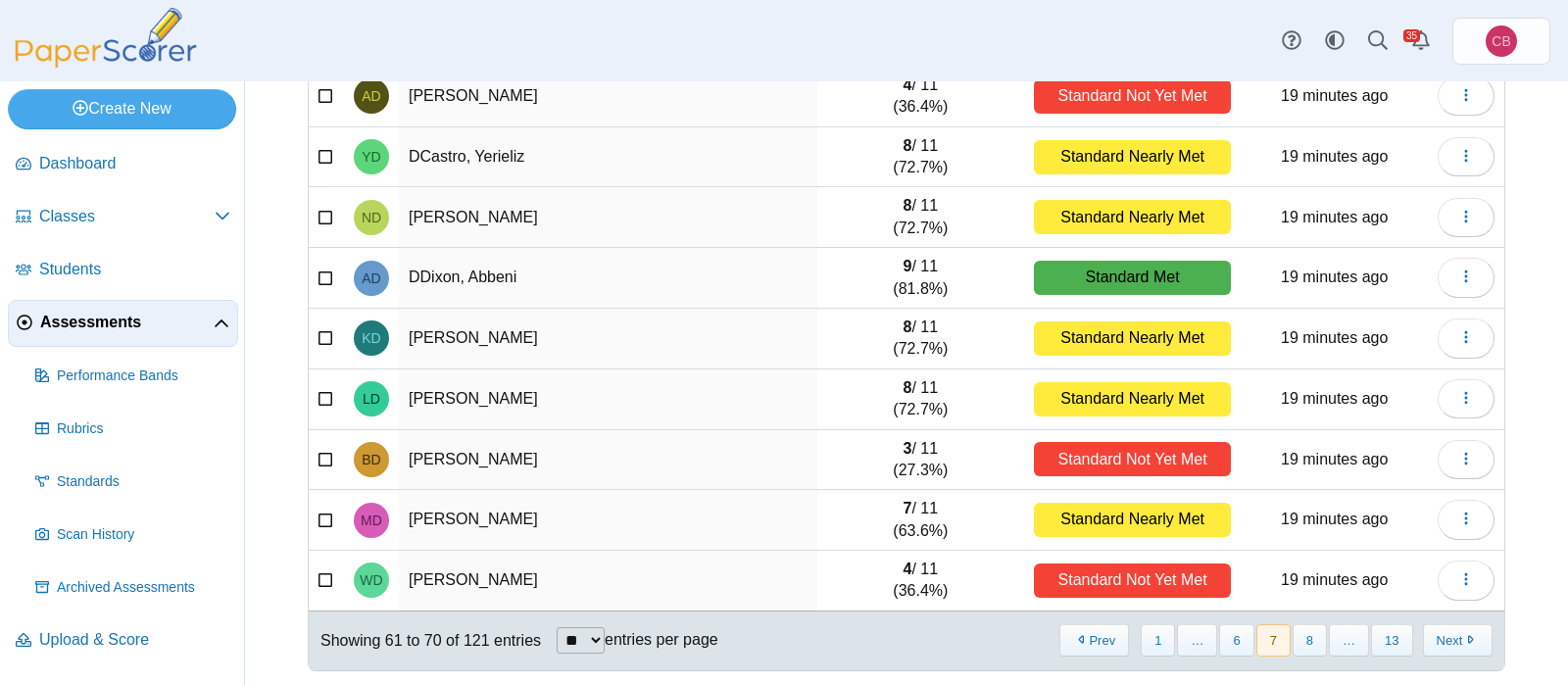
click at [1323, 639] on button "8" at bounding box center [1309, 640] width 34 height 32
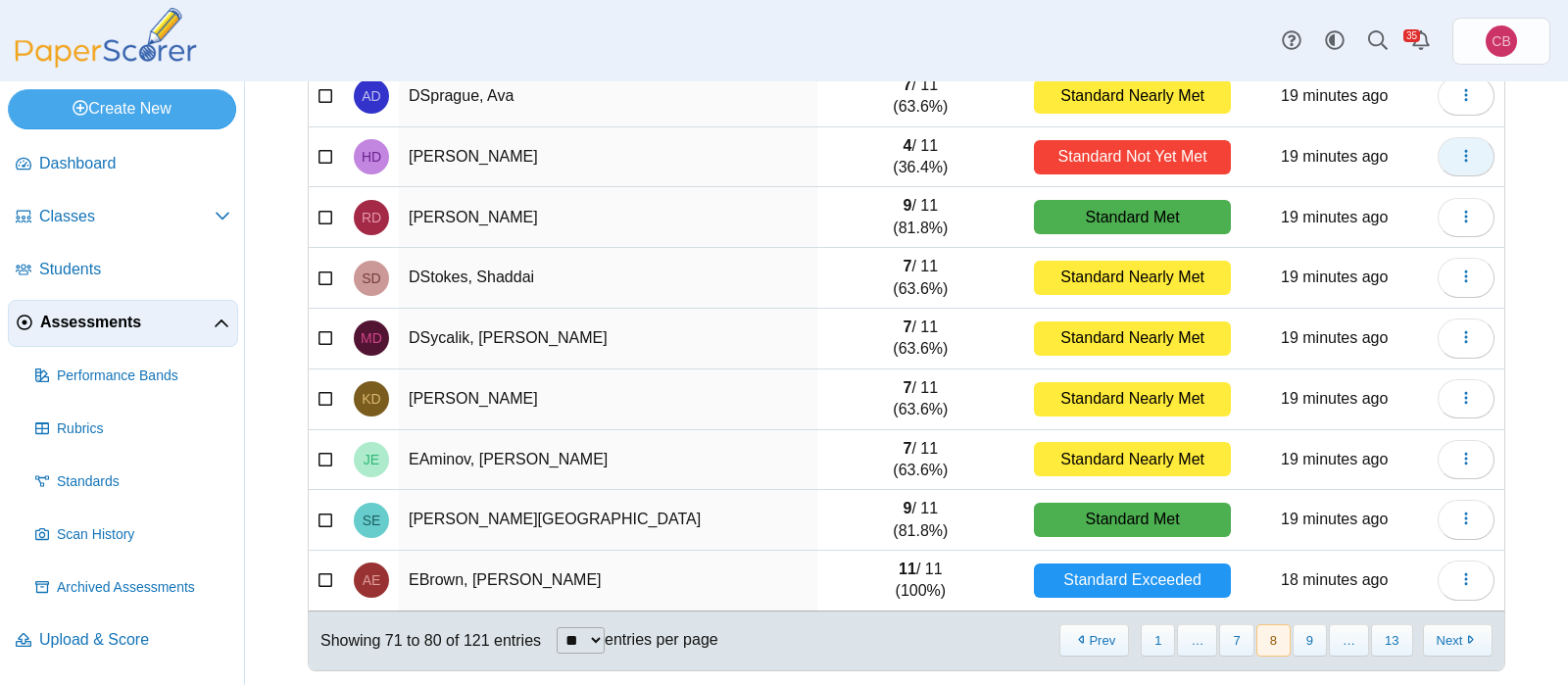
click at [1484, 146] on button "button" at bounding box center [1466, 157] width 57 height 39
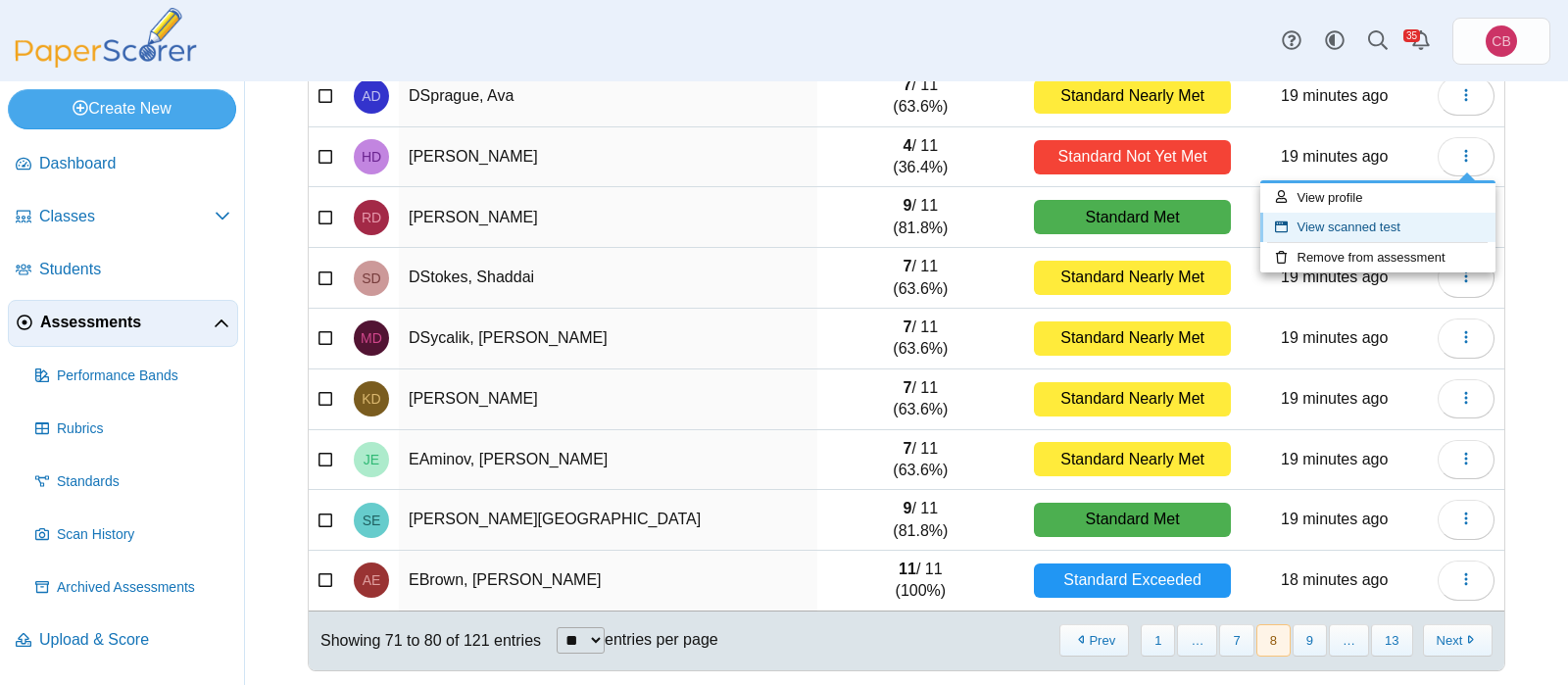
click at [1424, 231] on link "View scanned test" at bounding box center [1376, 227] width 235 height 29
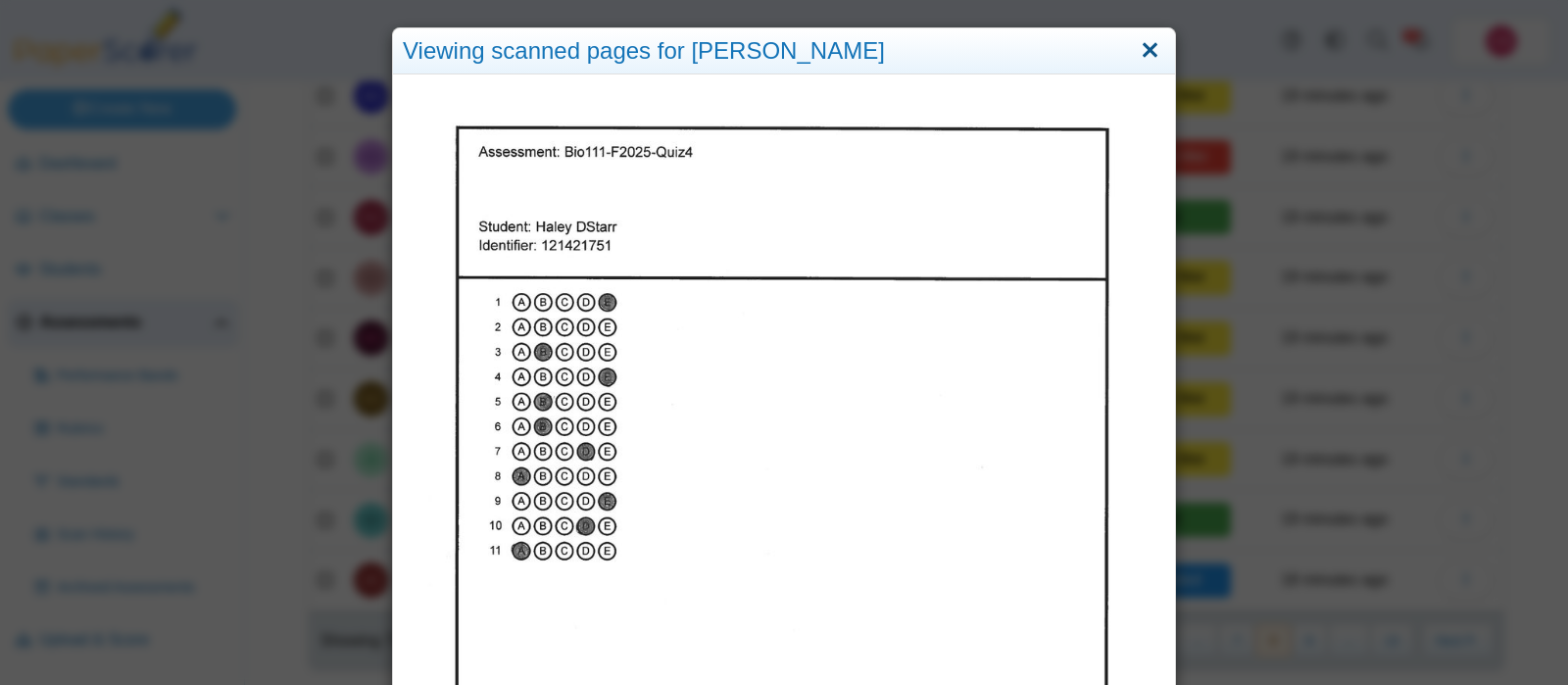
click at [1159, 47] on link "Close" at bounding box center [1149, 51] width 30 height 33
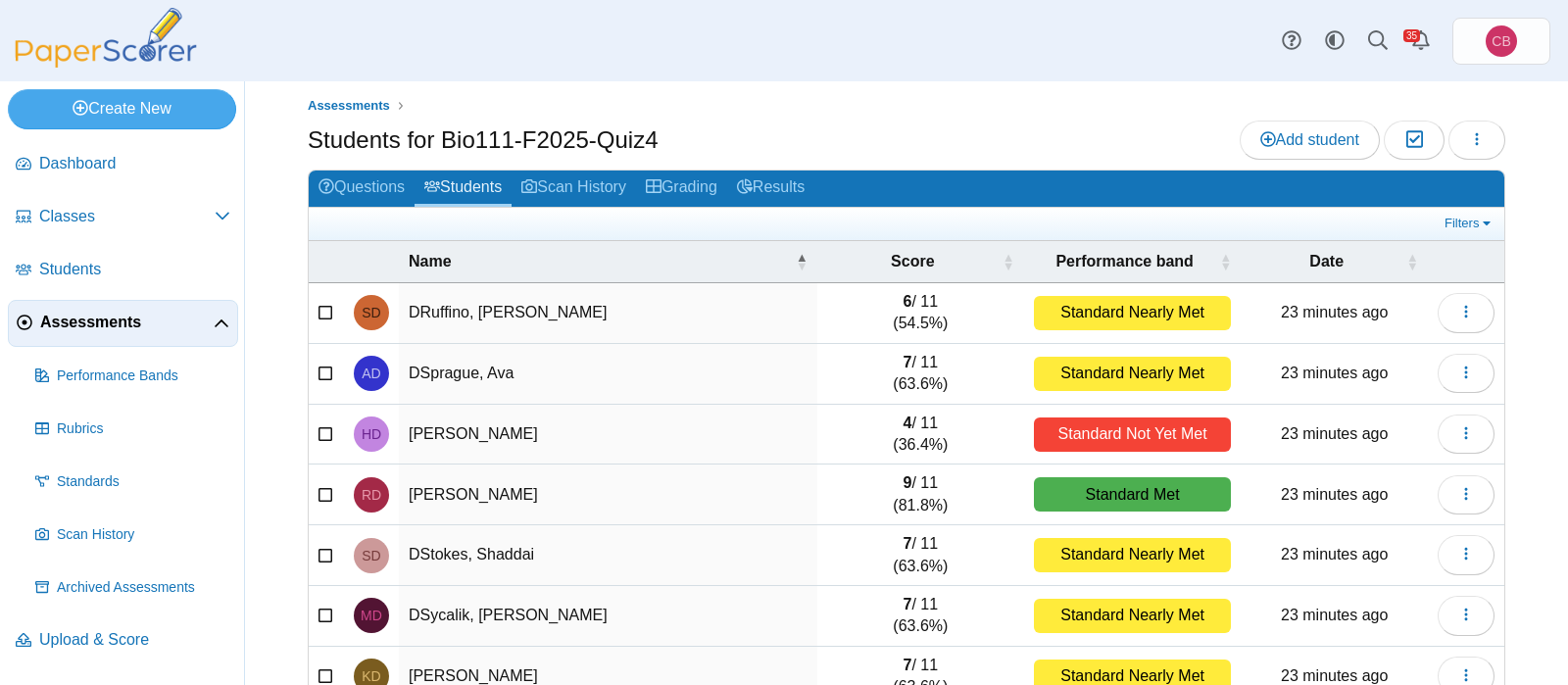
scroll to position [0, 0]
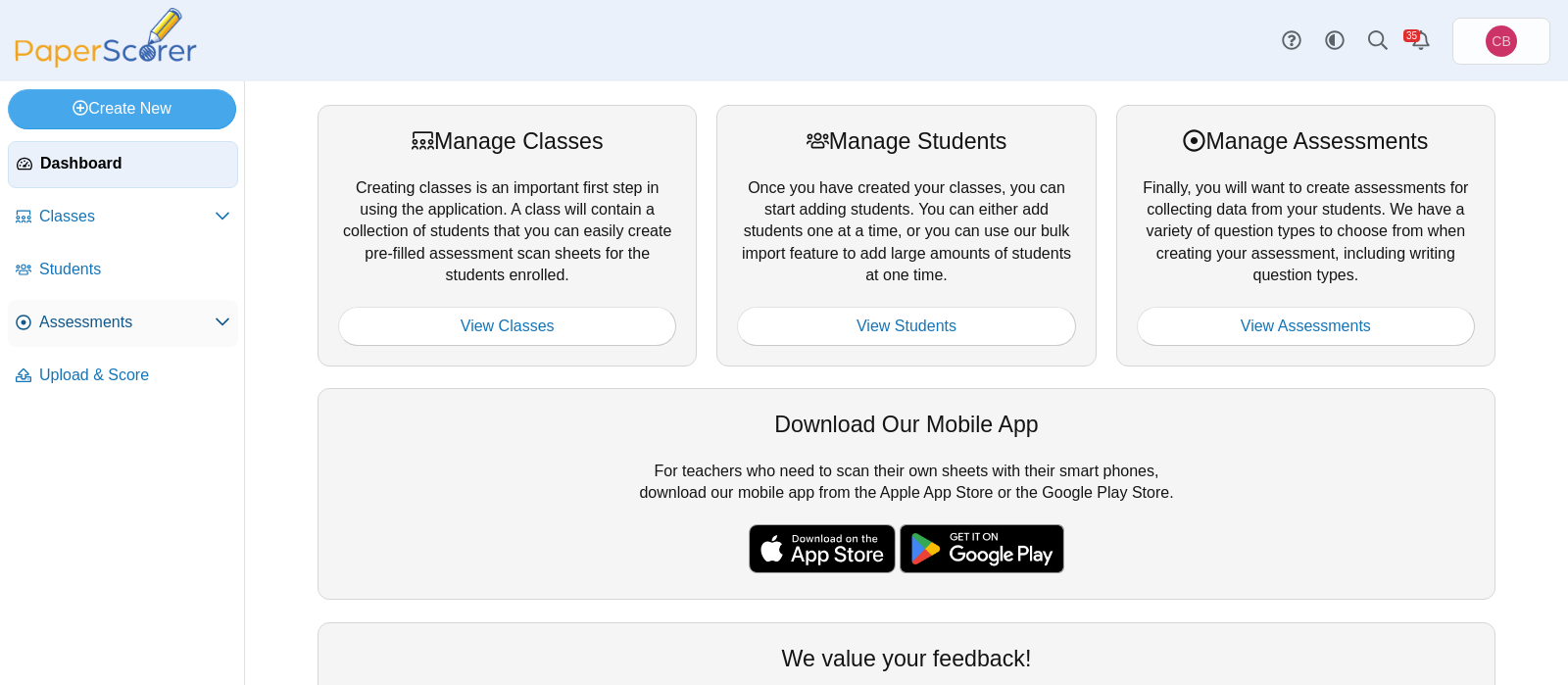
click at [86, 312] on span "Assessments" at bounding box center [127, 322] width 175 height 22
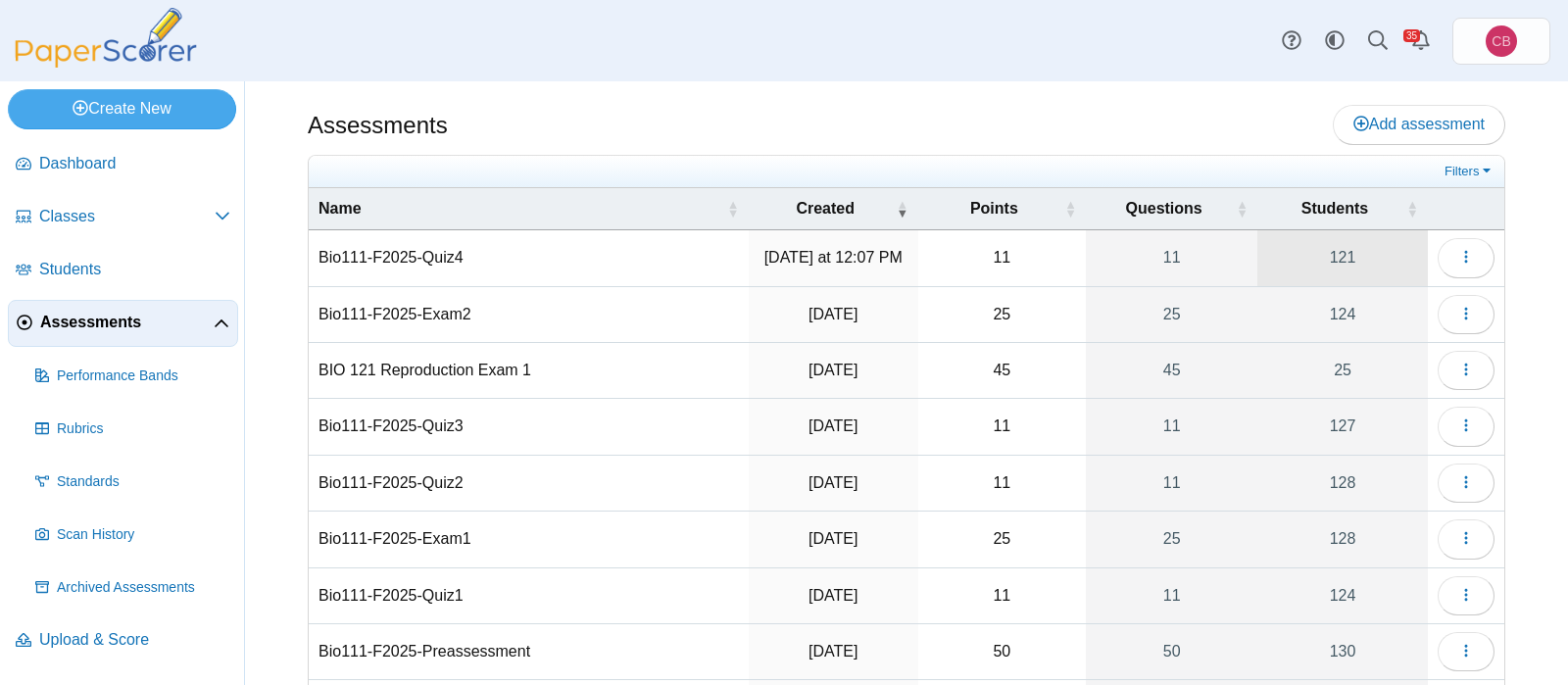
click at [1336, 267] on link "121" at bounding box center [1342, 257] width 171 height 55
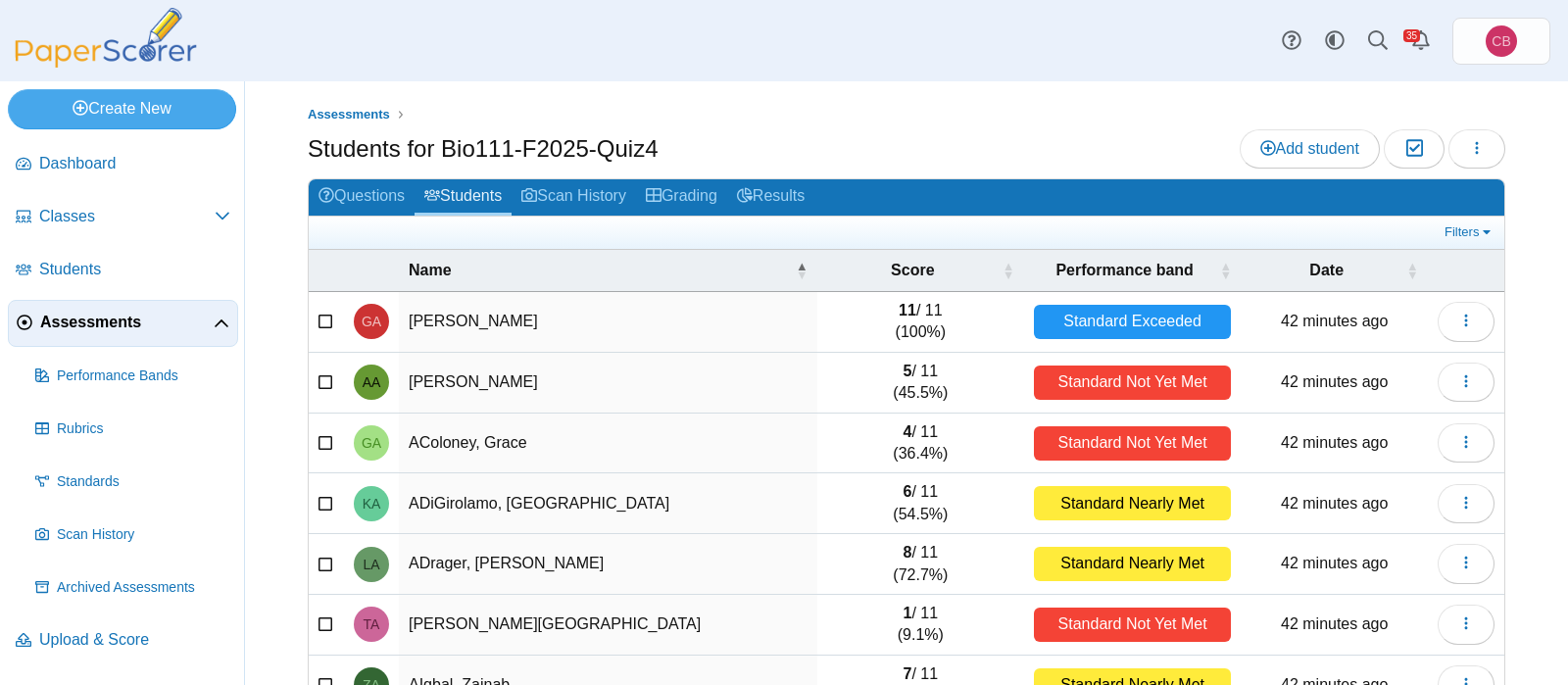
click at [91, 328] on span "Assessments" at bounding box center [127, 322] width 174 height 22
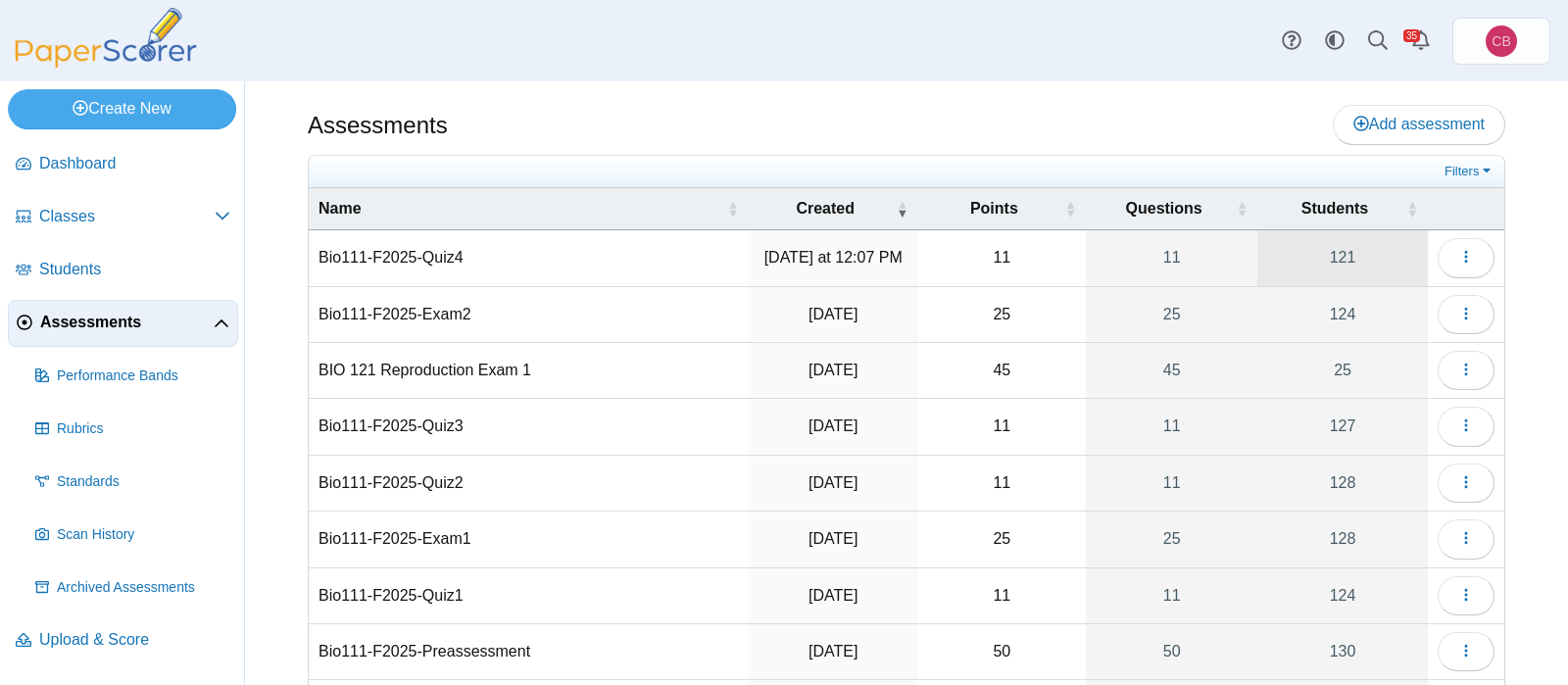
click at [1378, 267] on link "121" at bounding box center [1342, 257] width 171 height 55
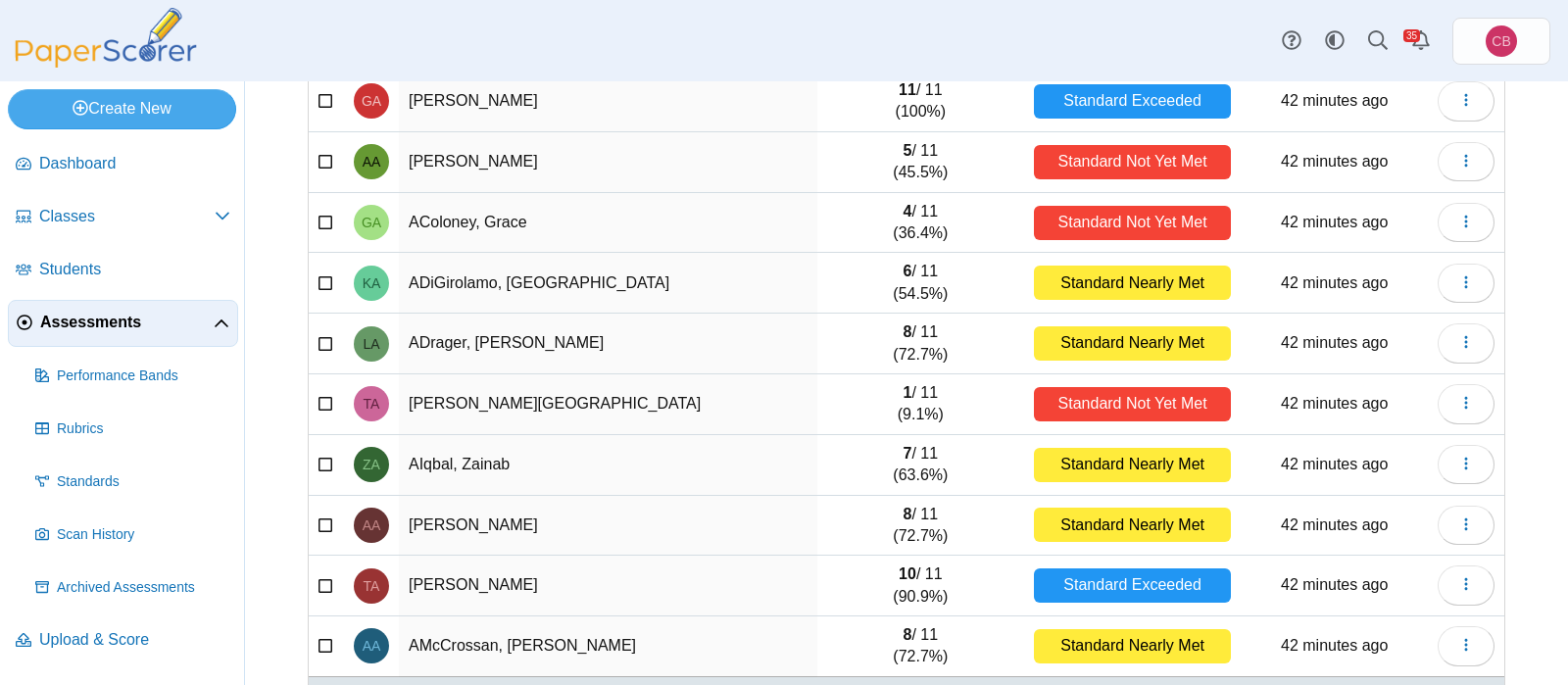
scroll to position [286, 0]
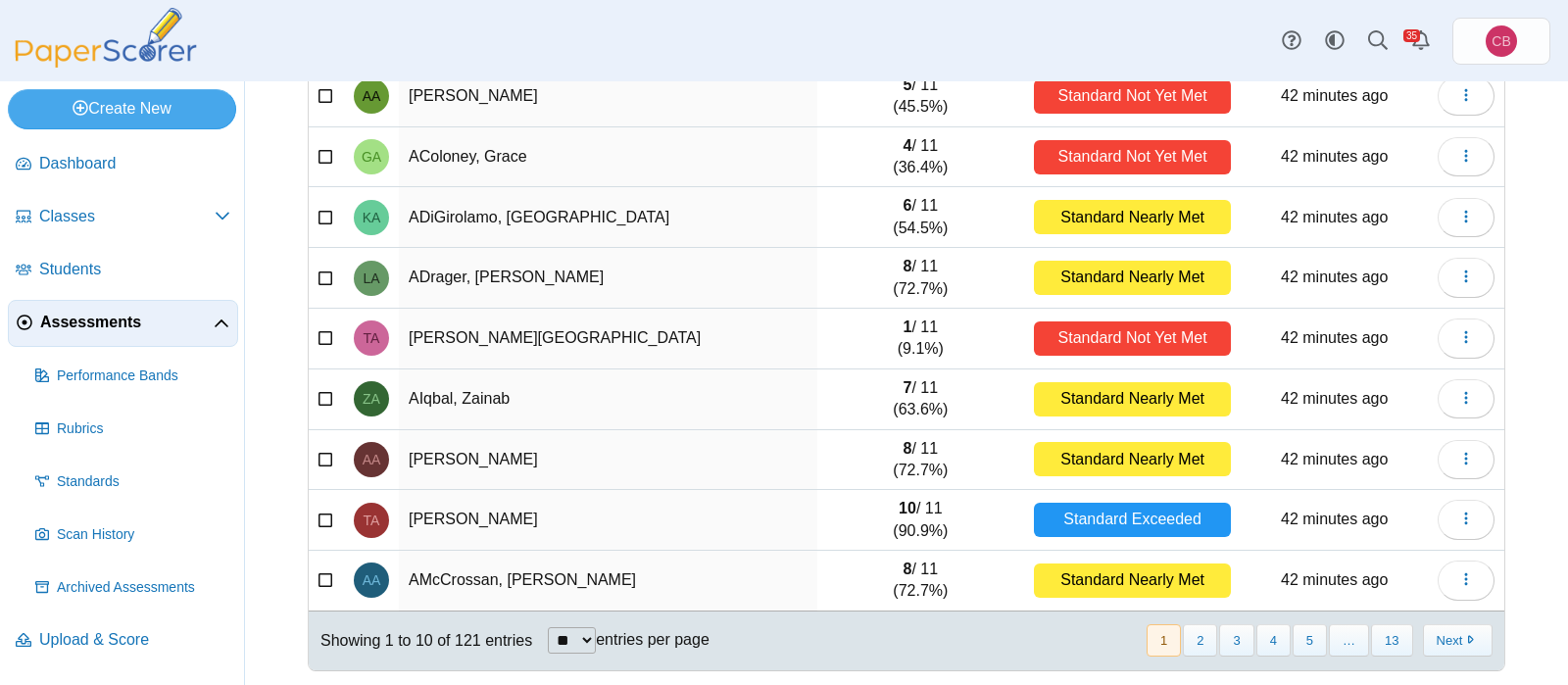
click at [104, 307] on link "Assessments" at bounding box center [123, 323] width 230 height 47
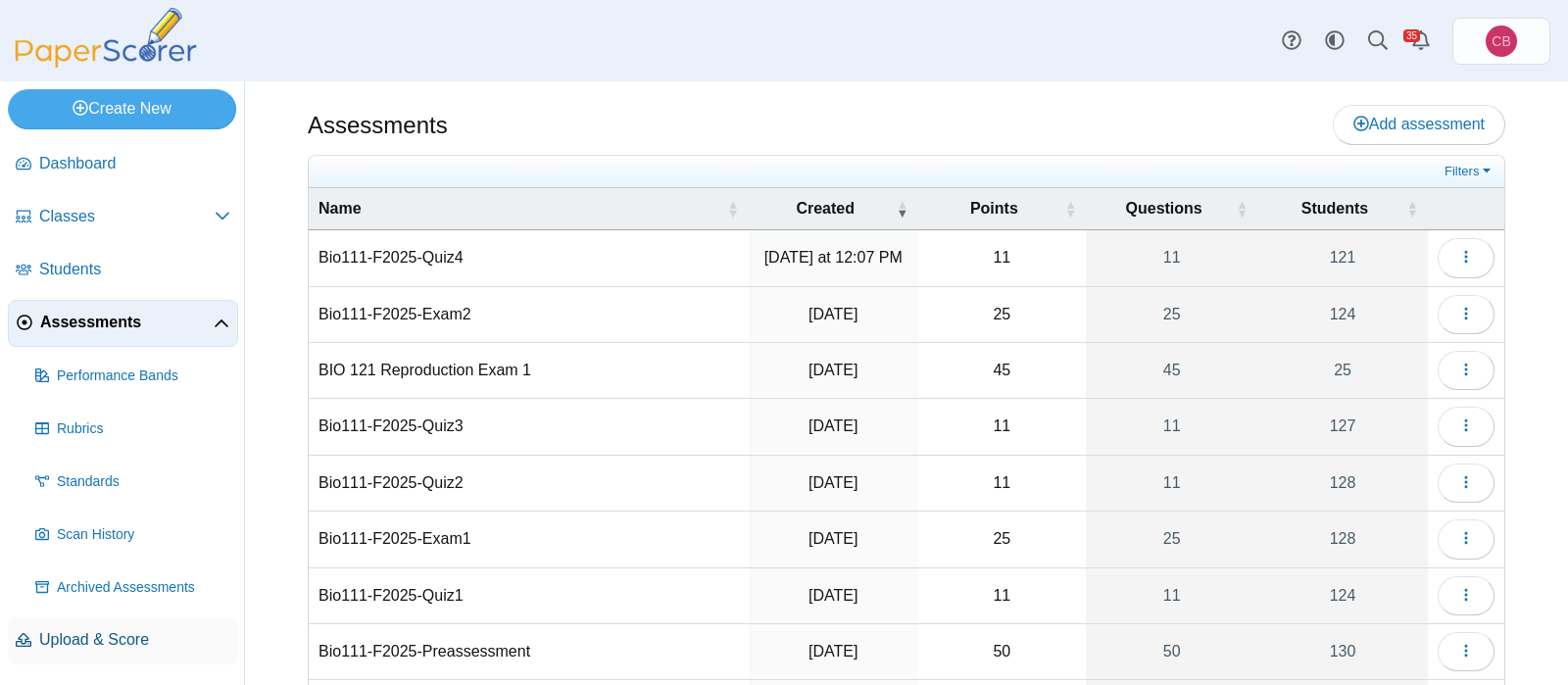
click at [115, 636] on span "Upload & Score" at bounding box center [135, 640] width 191 height 22
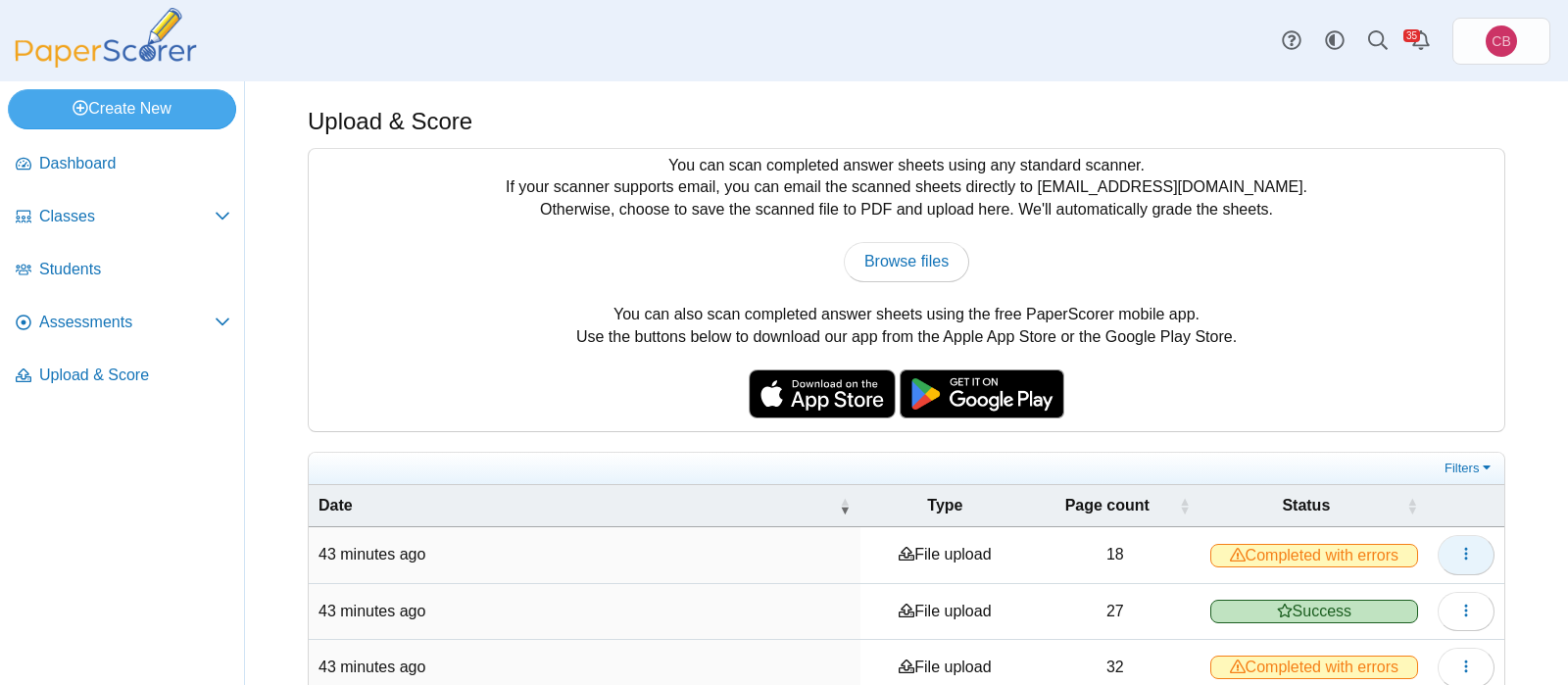
click at [1446, 556] on button "button" at bounding box center [1466, 554] width 57 height 39
click at [1409, 594] on link "View scanned pages" at bounding box center [1376, 596] width 235 height 29
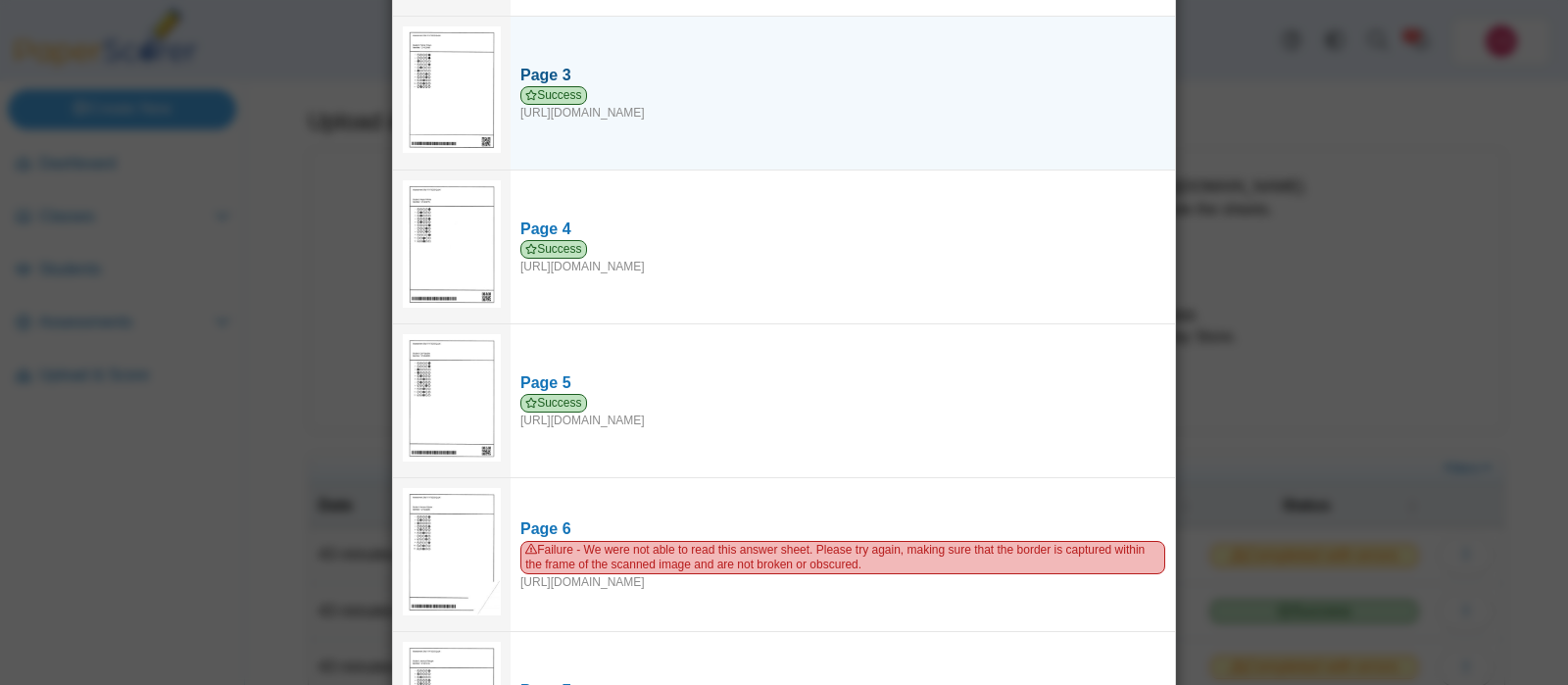
scroll to position [446, 0]
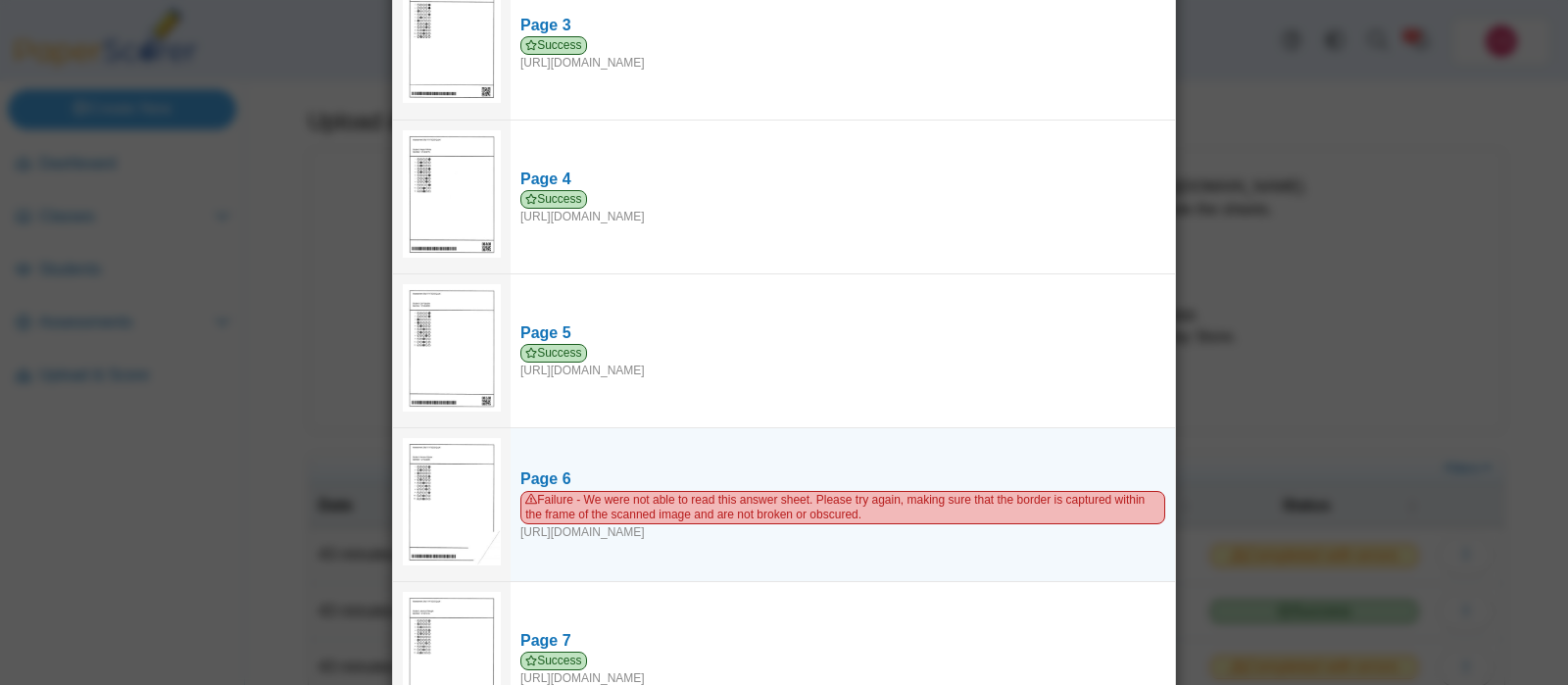
click at [437, 484] on img at bounding box center [452, 502] width 98 height 128
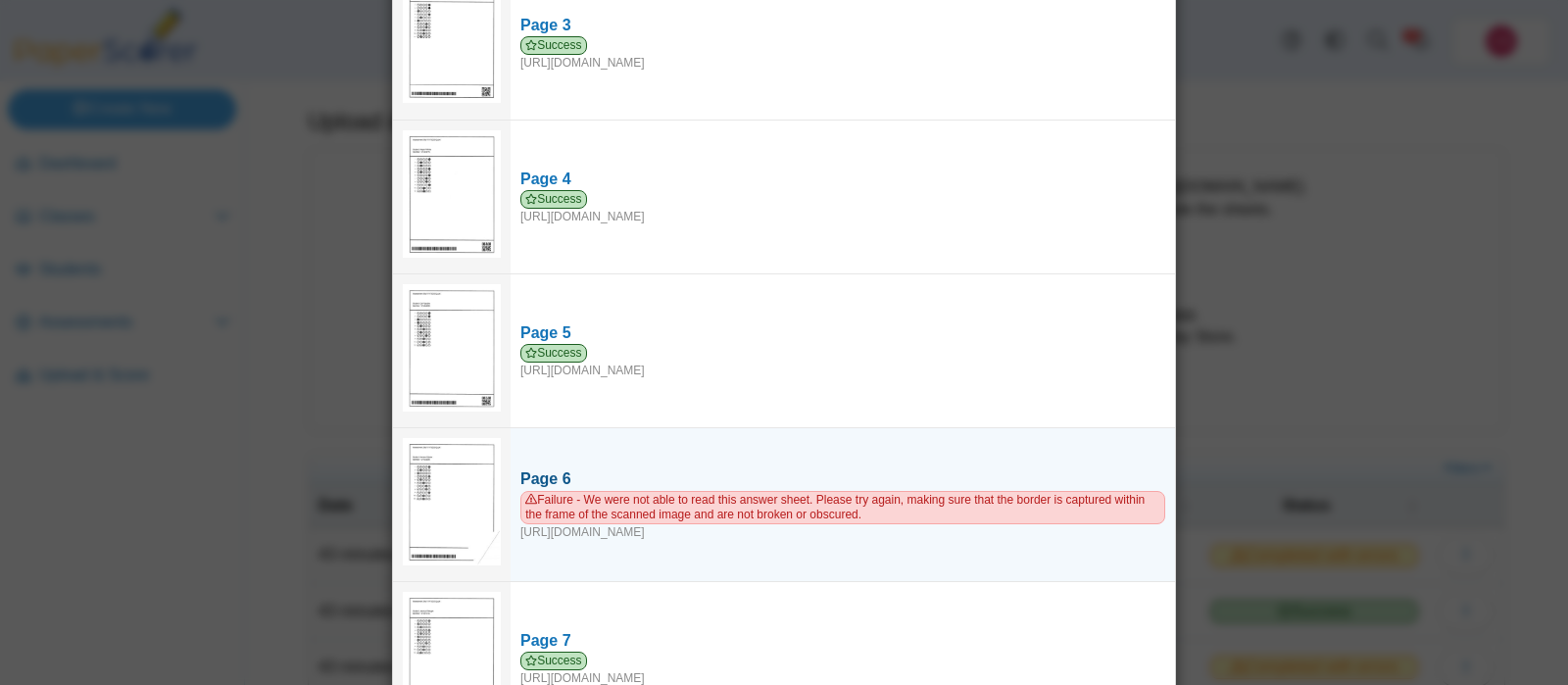
click at [611, 491] on span "Failure - We were not able to read this answer sheet. Please try again, making …" at bounding box center [843, 508] width 644 height 33
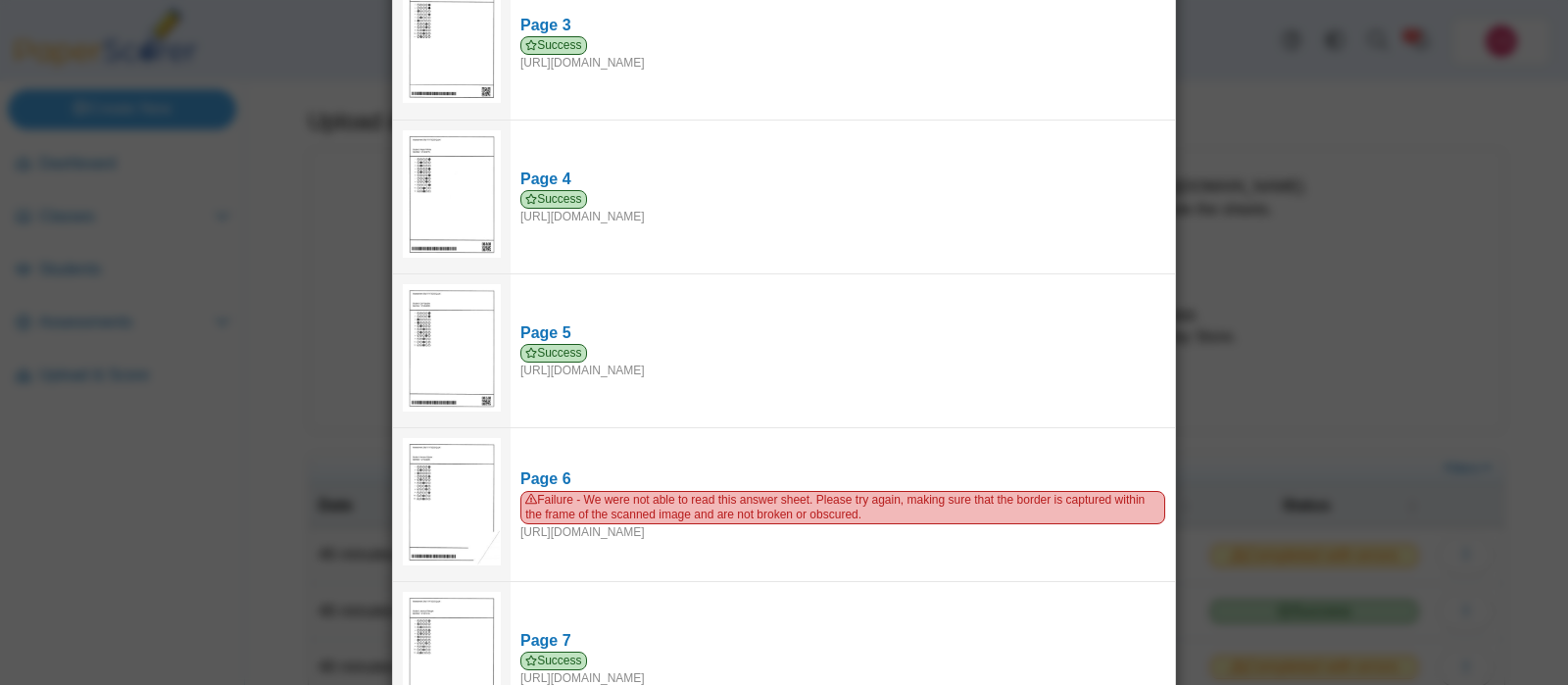
click at [1433, 329] on div "Viewing upload details Scan results: 17 Successful scans | 1 Failed scans Page …" at bounding box center [784, 342] width 1568 height 685
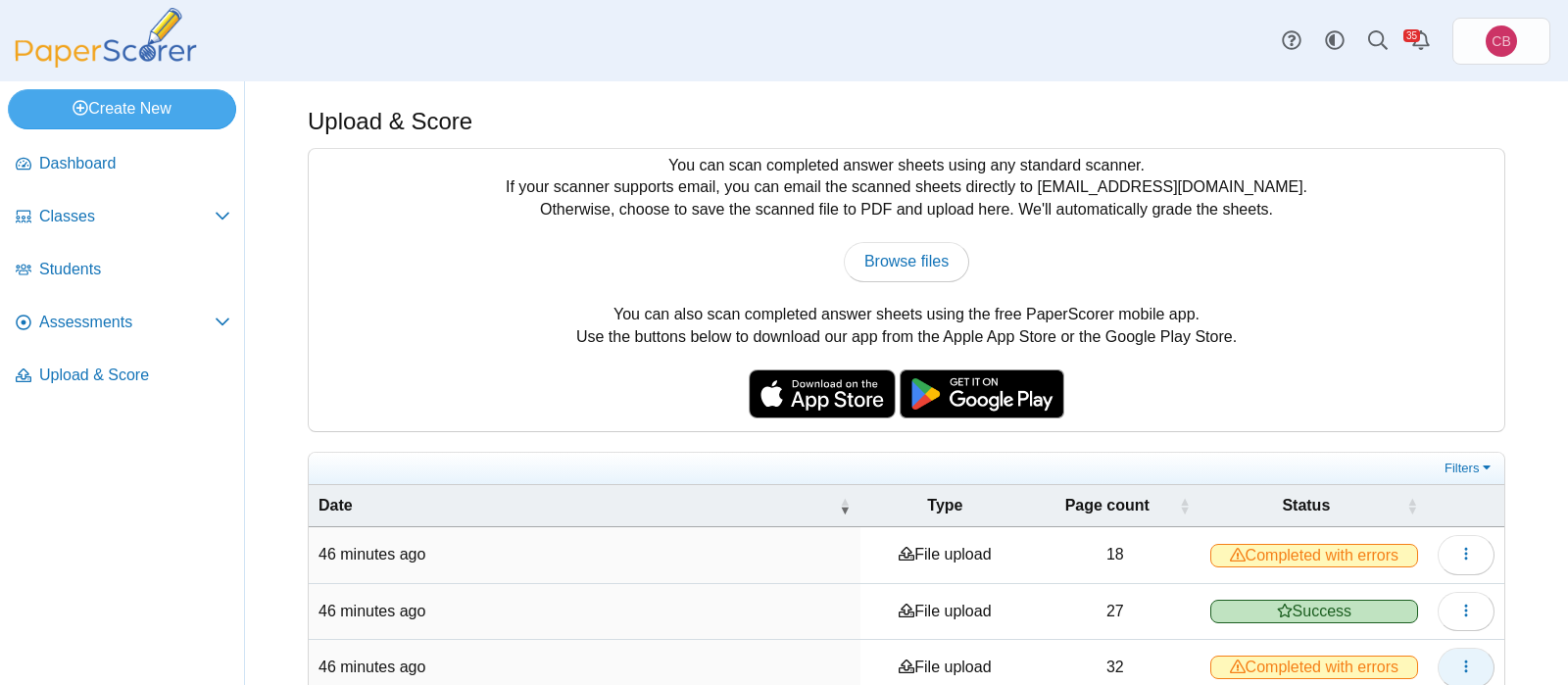
click at [1459, 659] on icon "button" at bounding box center [1466, 666] width 16 height 16
click at [1394, 614] on link "View scanned pages" at bounding box center [1376, 622] width 235 height 29
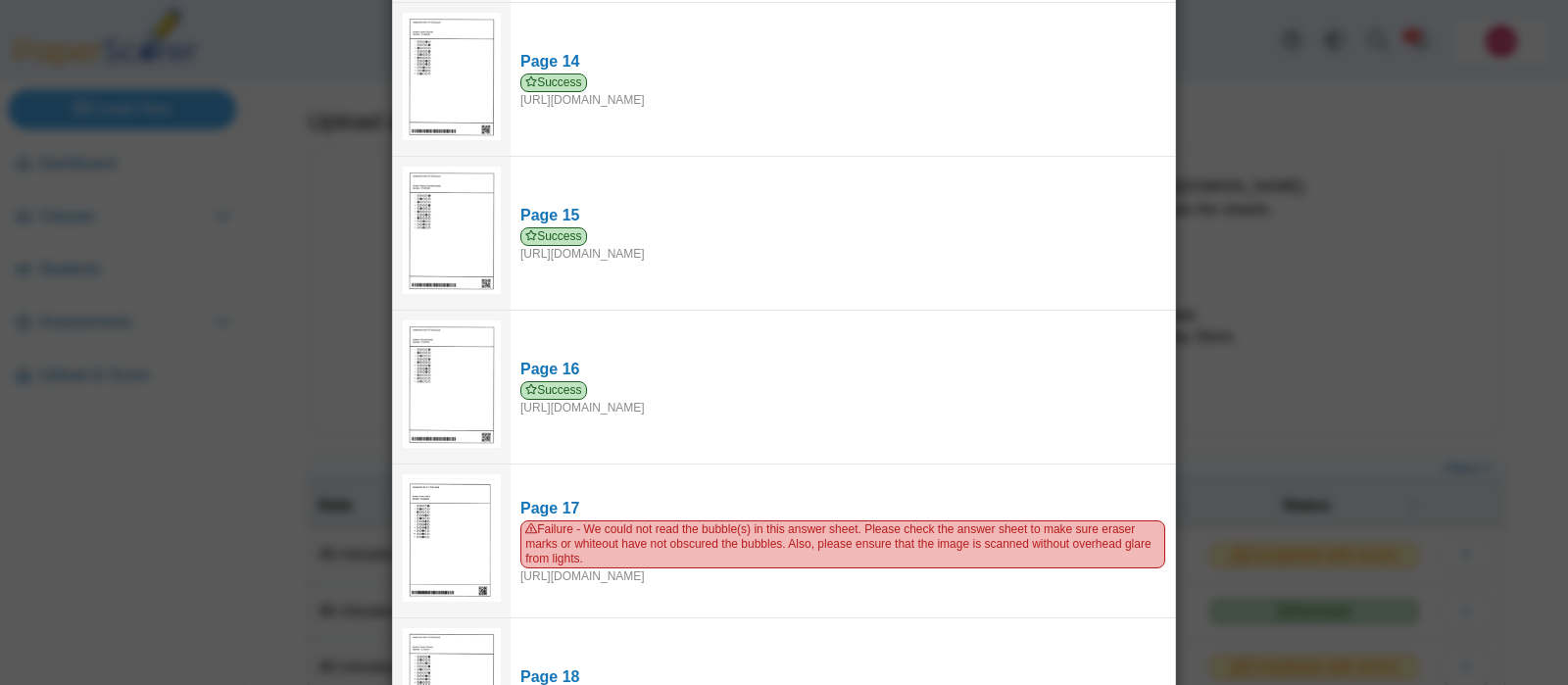
scroll to position [2166, 0]
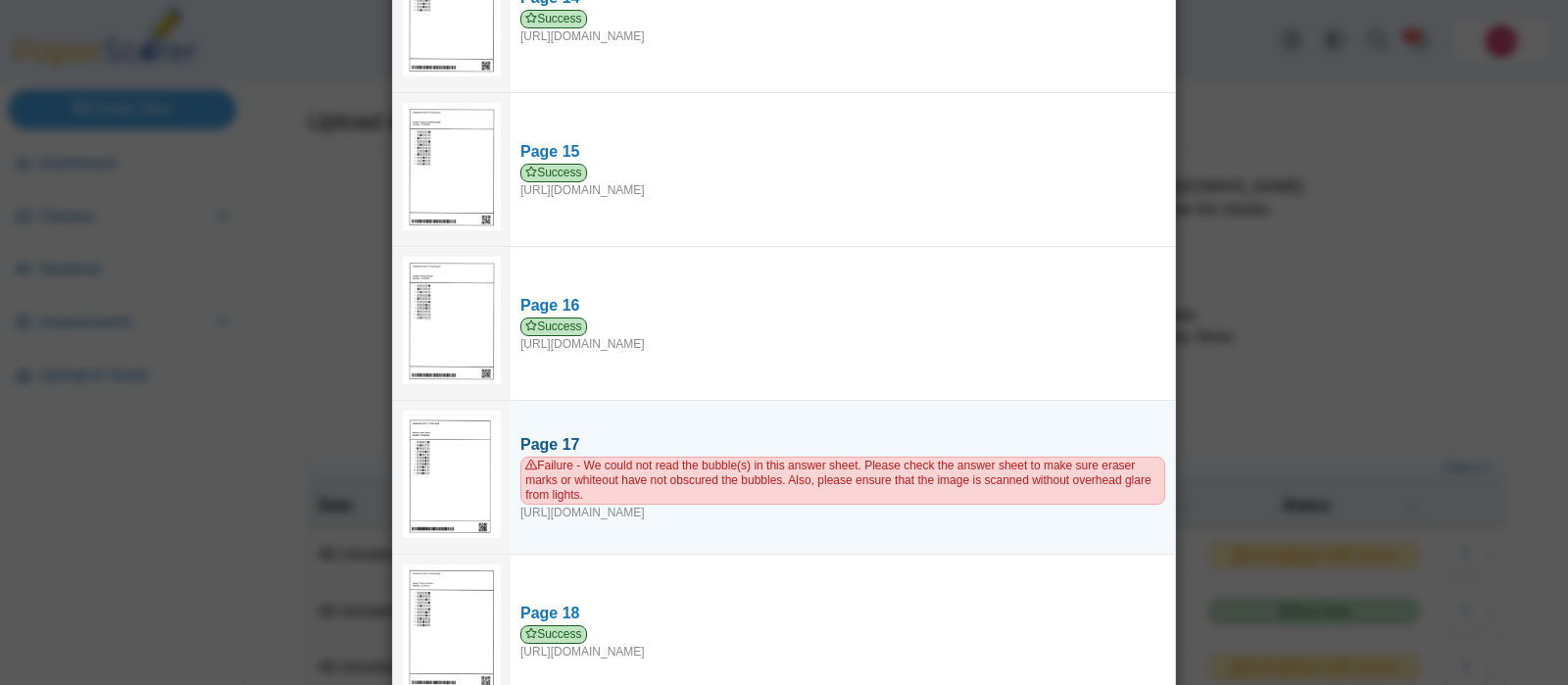
click at [1042, 457] on span "Failure - We could not read the bubble(s) in this answer sheet. Please check th…" at bounding box center [843, 481] width 644 height 48
